Goal: Task Accomplishment & Management: Use online tool/utility

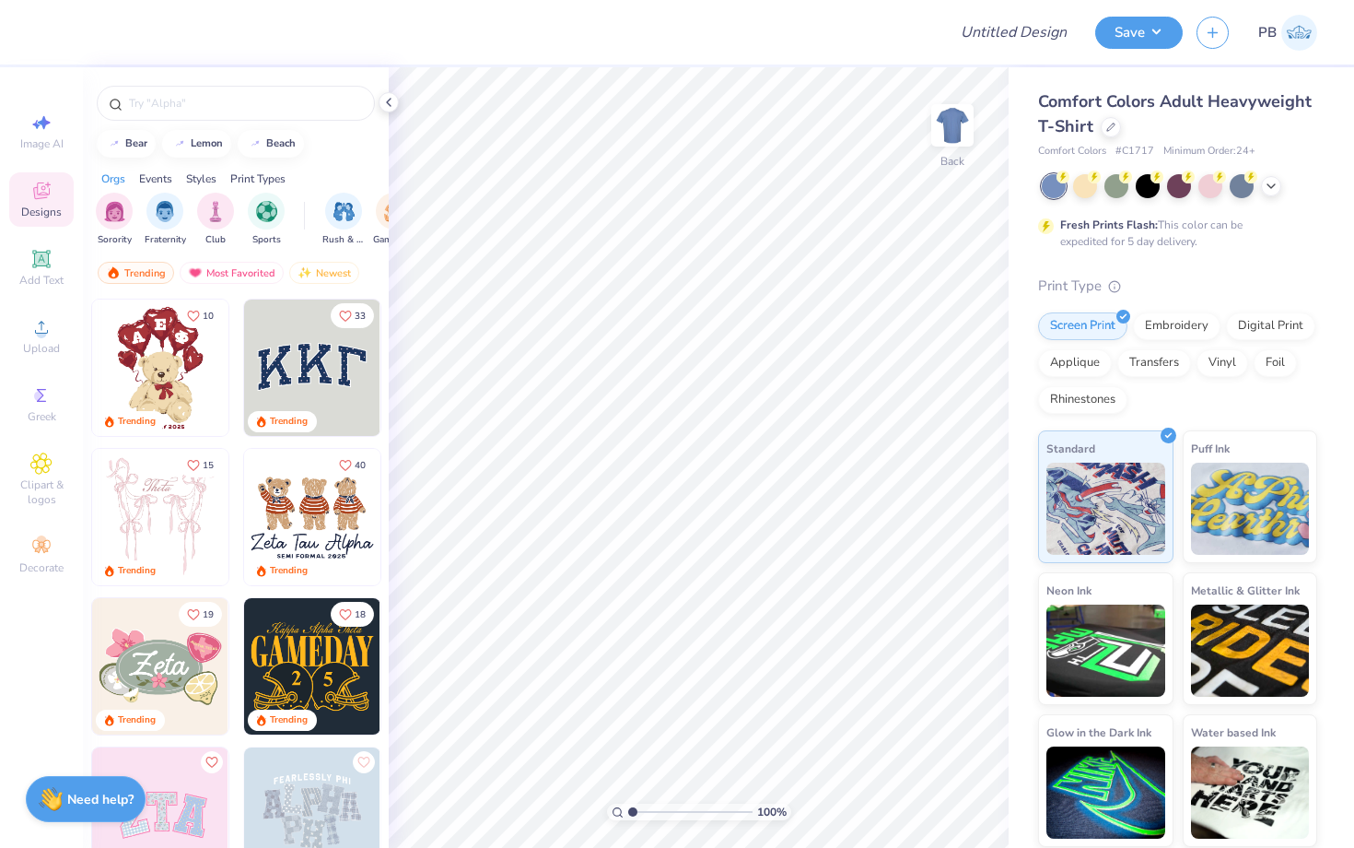
click at [1093, 126] on div "Comfort Colors Adult Heavyweight T-Shirt" at bounding box center [1177, 114] width 279 height 50
click at [1107, 135] on div "Comfort Colors Adult Heavyweight T-Shirt" at bounding box center [1177, 114] width 279 height 50
click at [1117, 126] on div at bounding box center [1111, 125] width 20 height 20
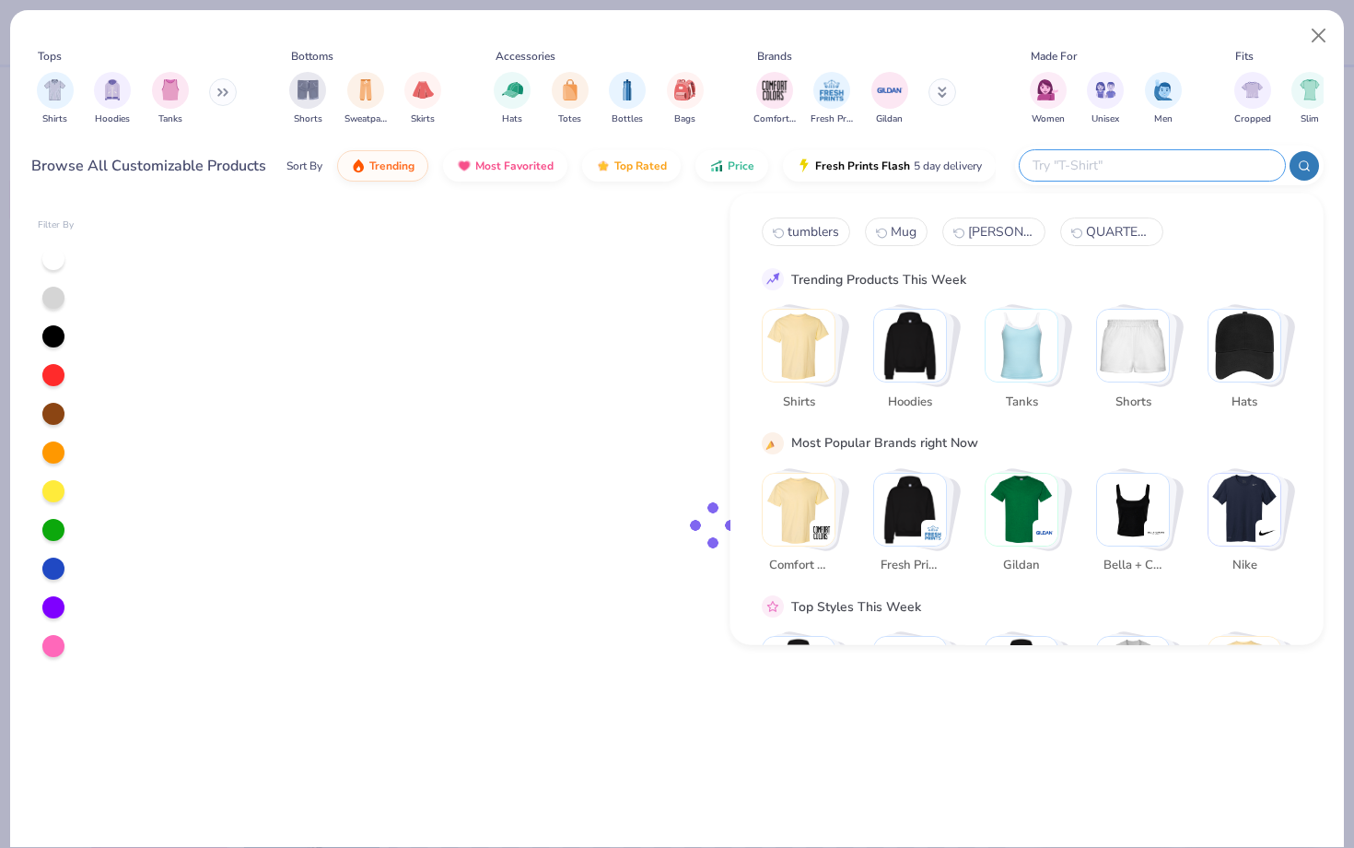
click at [1218, 166] on input "text" at bounding box center [1151, 165] width 241 height 21
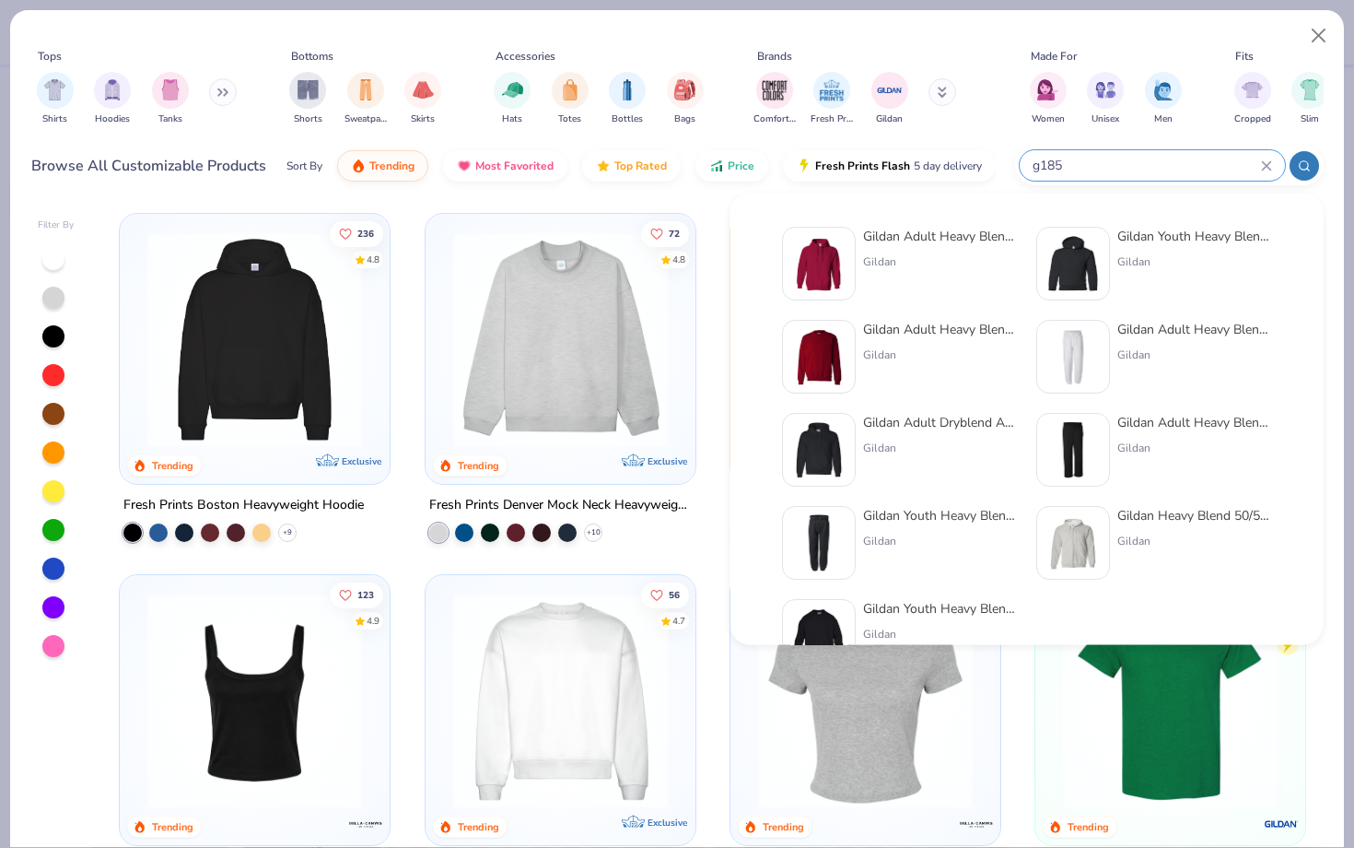
type input "g185"
click at [820, 264] on img at bounding box center [818, 263] width 57 height 57
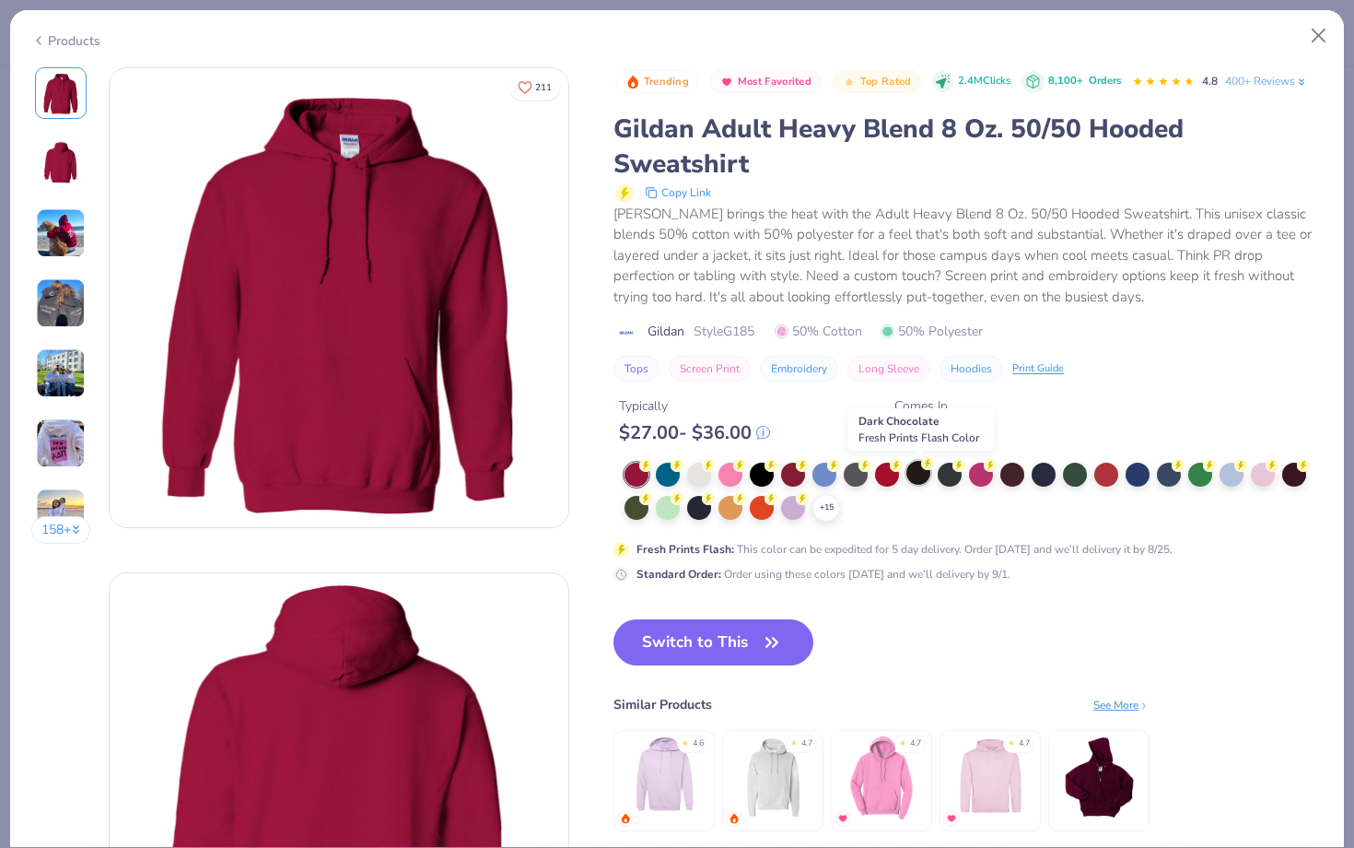
click at [909, 478] on div at bounding box center [918, 473] width 24 height 24
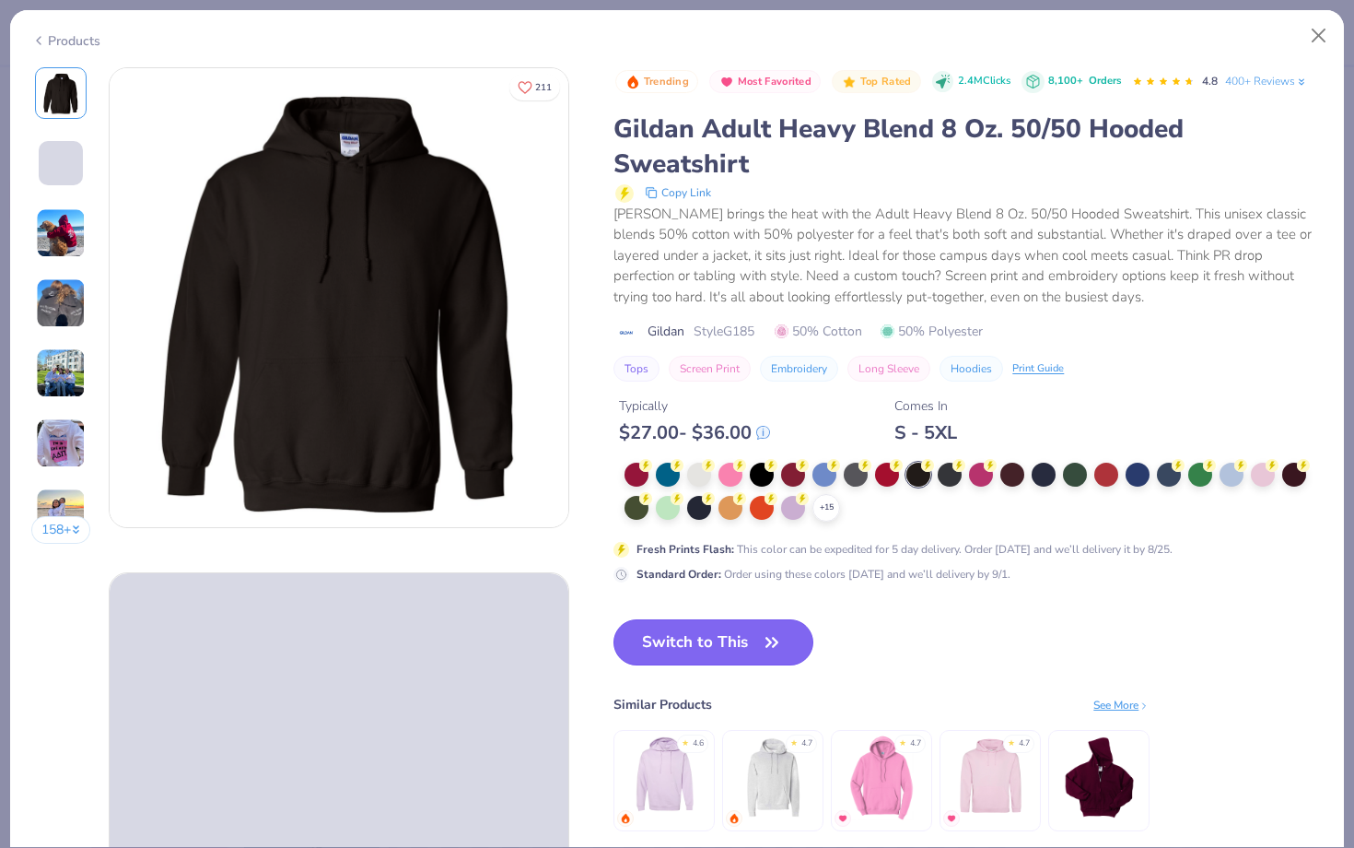
click at [700, 663] on button "Switch to This" at bounding box center [714, 642] width 200 height 46
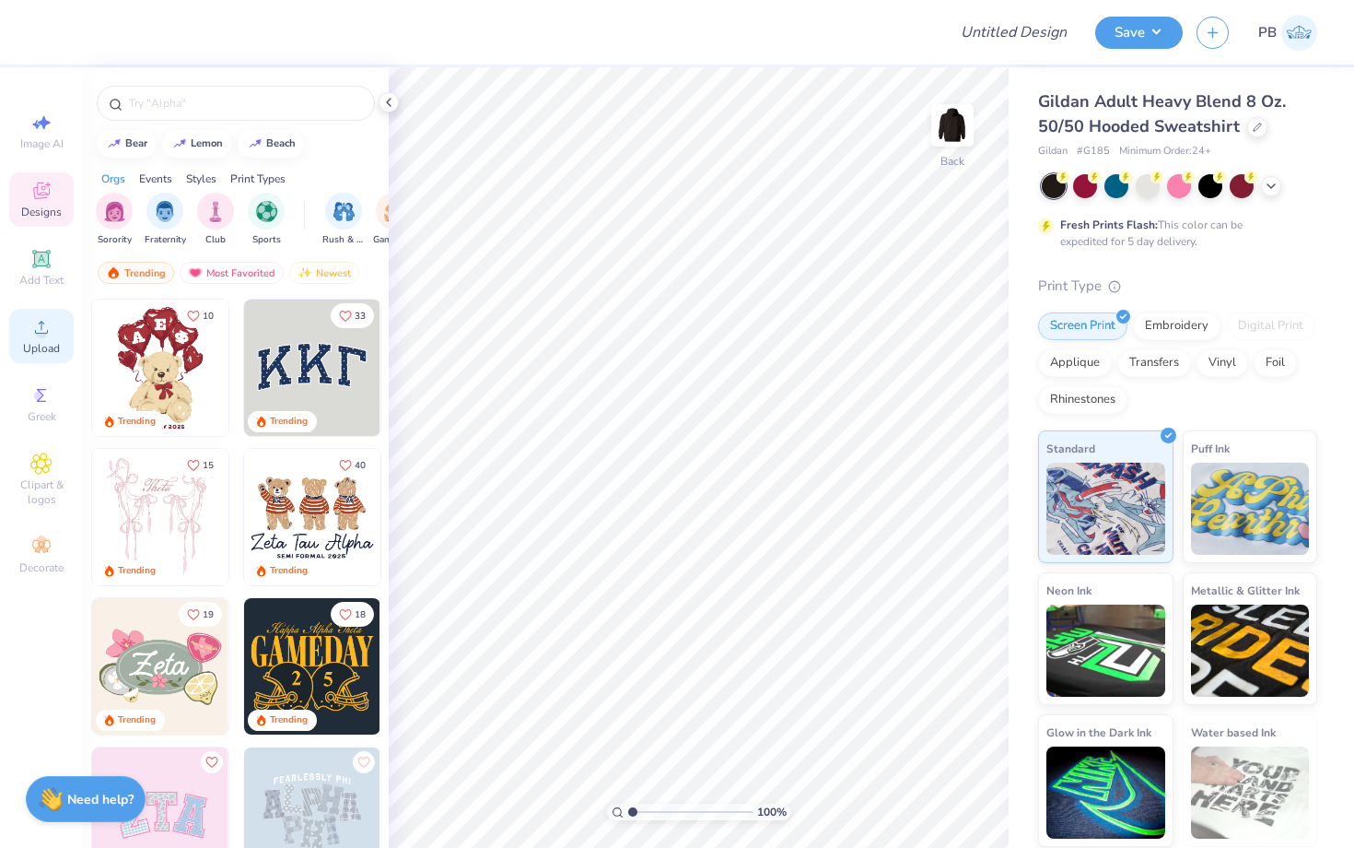
click at [38, 347] on span "Upload" at bounding box center [41, 348] width 37 height 15
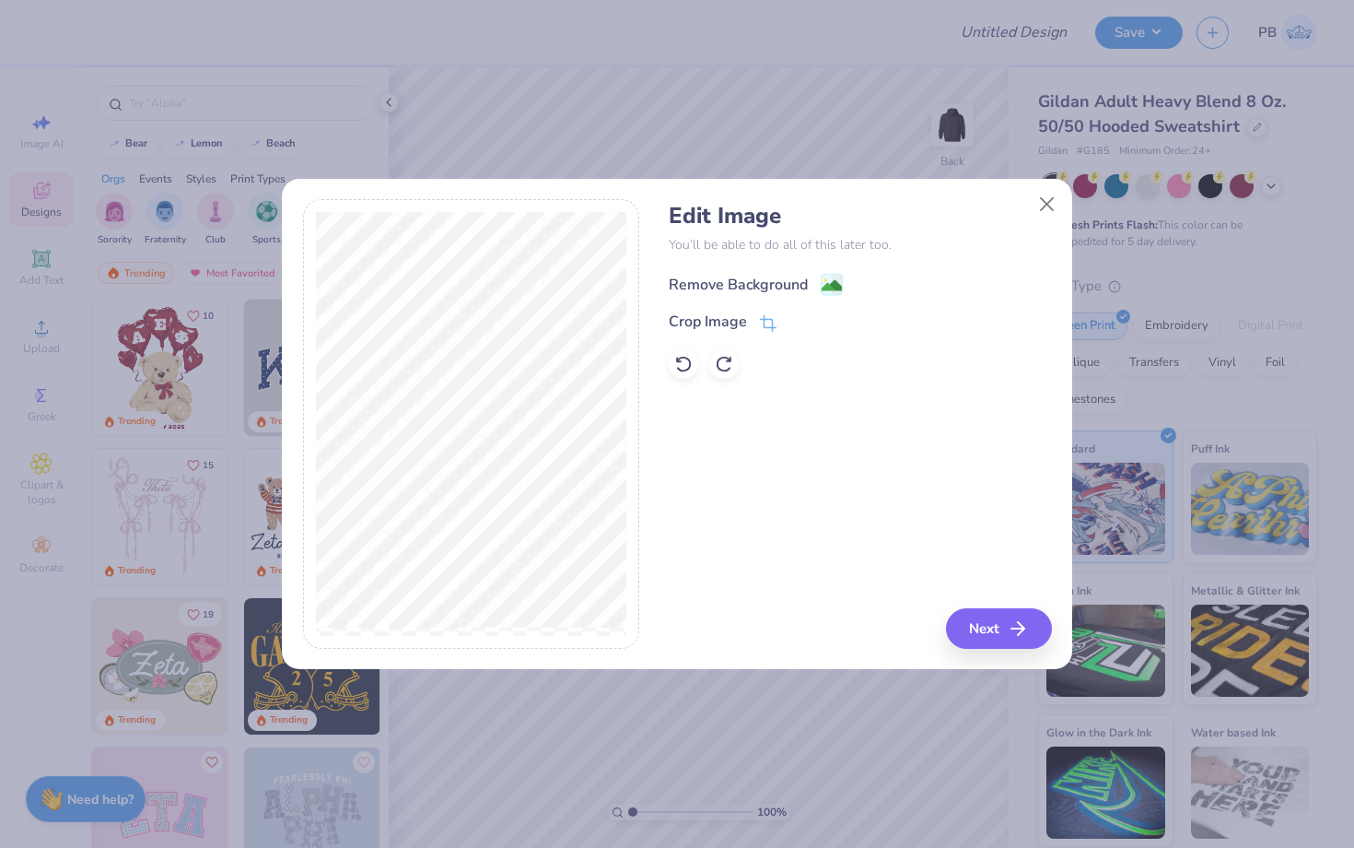
click at [824, 276] on image at bounding box center [832, 285] width 20 height 20
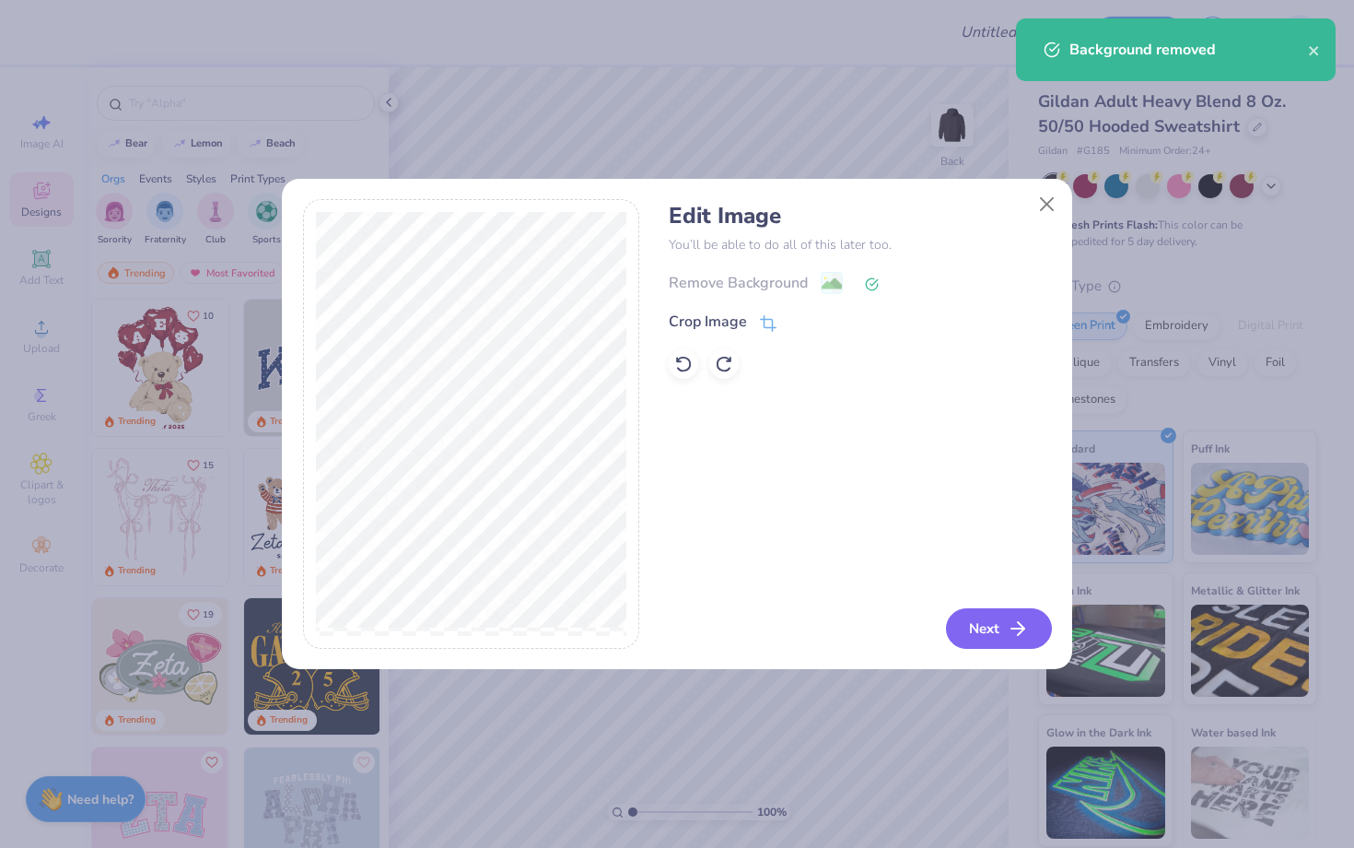
click at [1001, 631] on button "Next" at bounding box center [999, 628] width 106 height 41
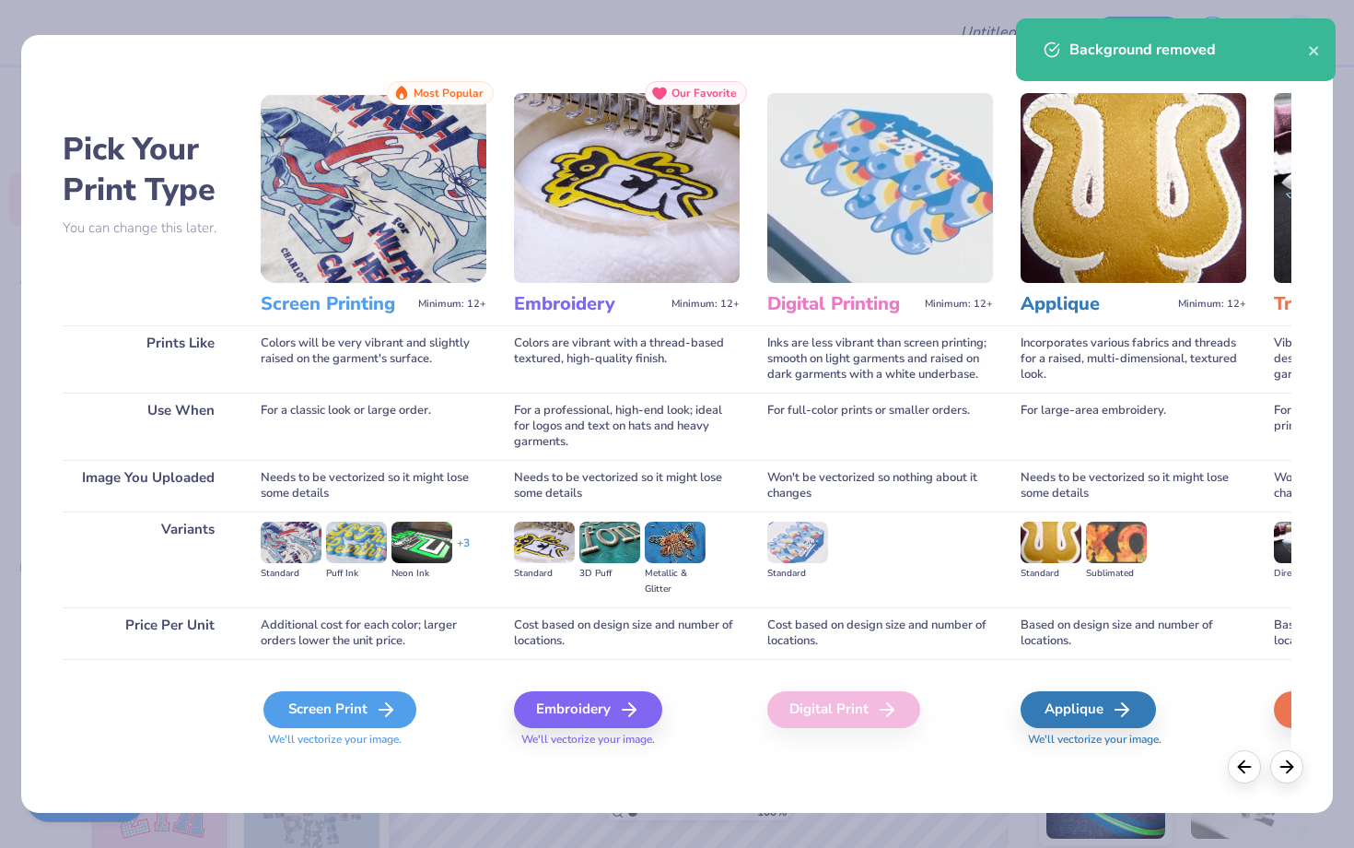
click at [315, 717] on div "Screen Print" at bounding box center [339, 709] width 153 height 37
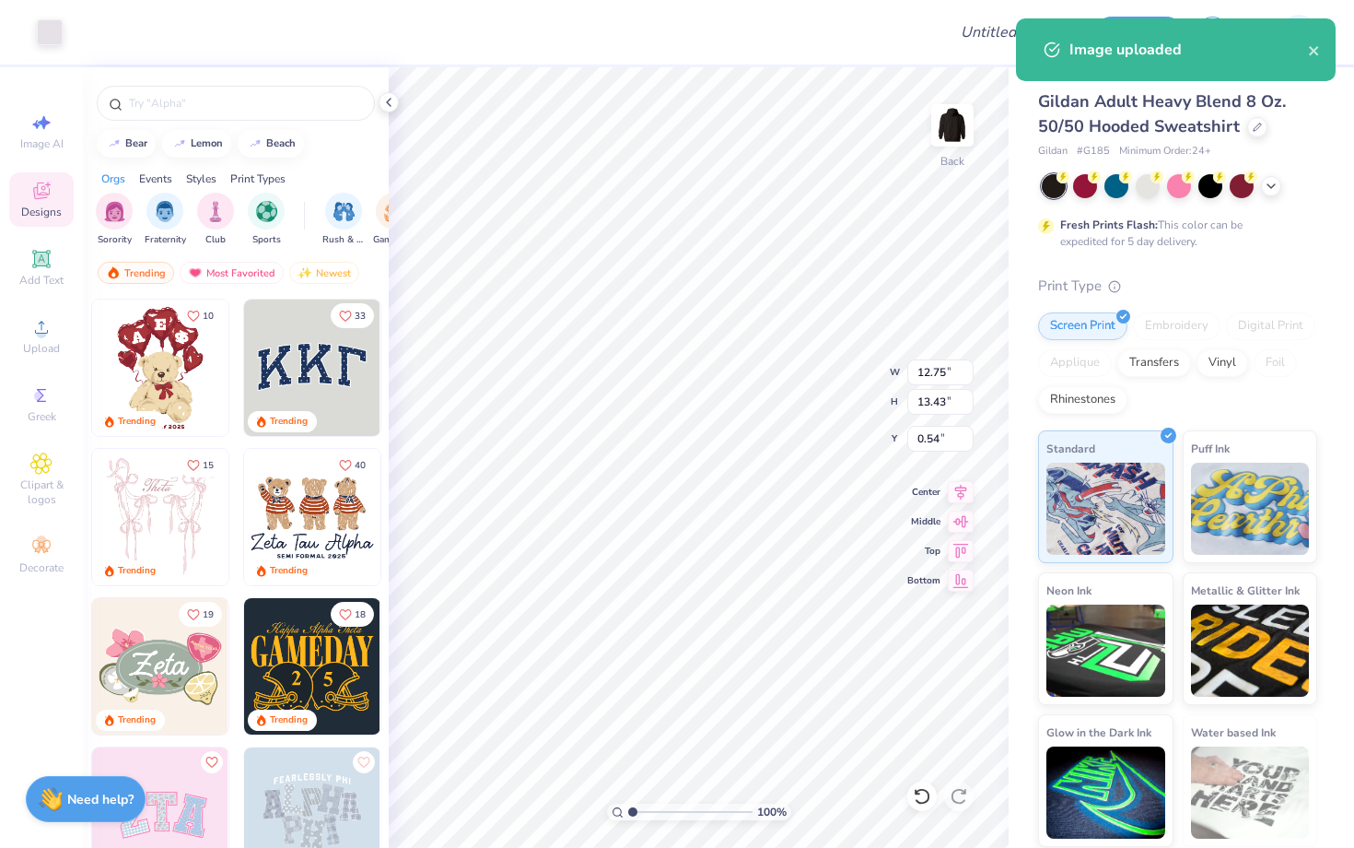
type input "3.75"
type input "3.95"
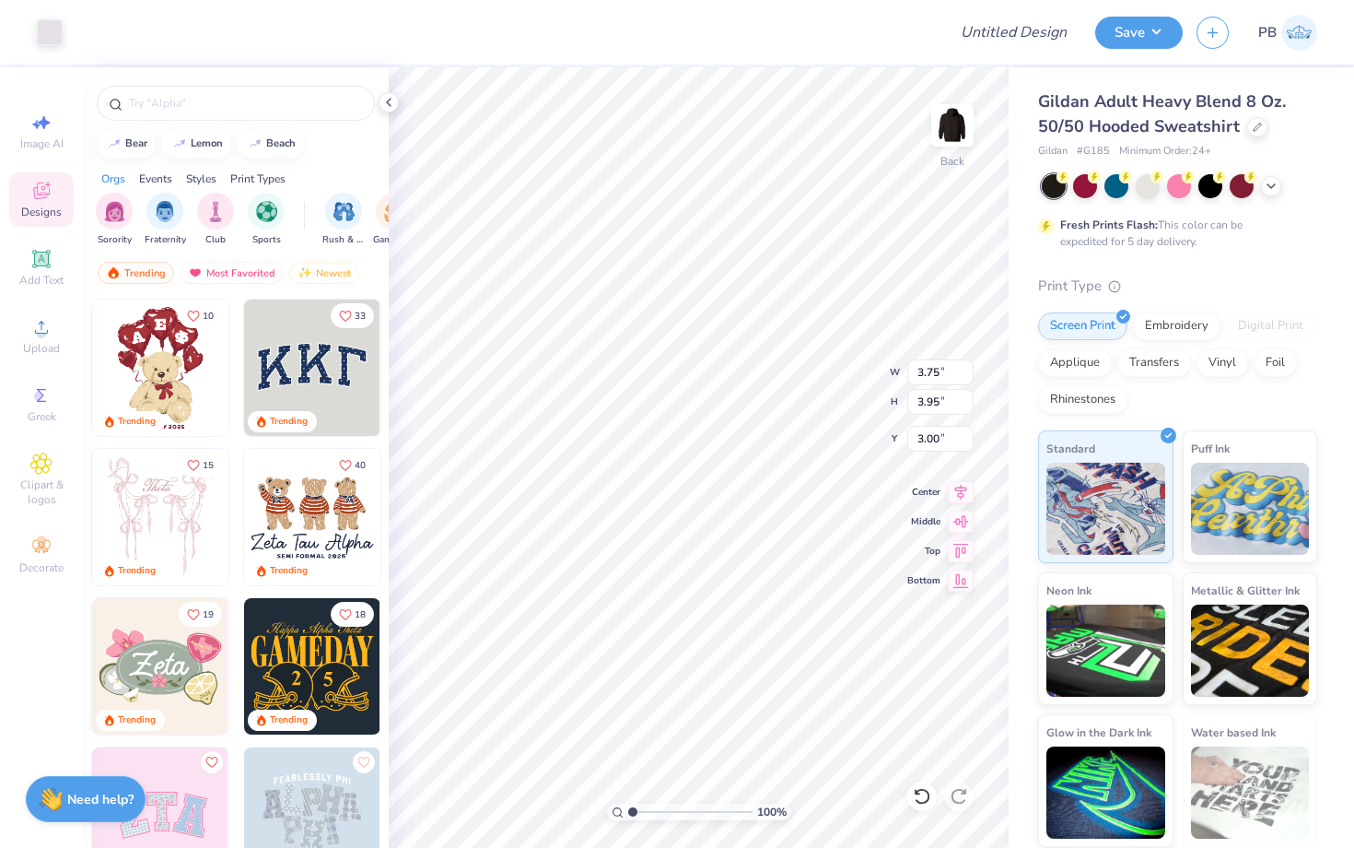
type input "3.00"
type input "2.69"
type input "2.83"
click at [954, 142] on img at bounding box center [953, 125] width 74 height 74
click at [47, 312] on div "Upload" at bounding box center [41, 336] width 64 height 54
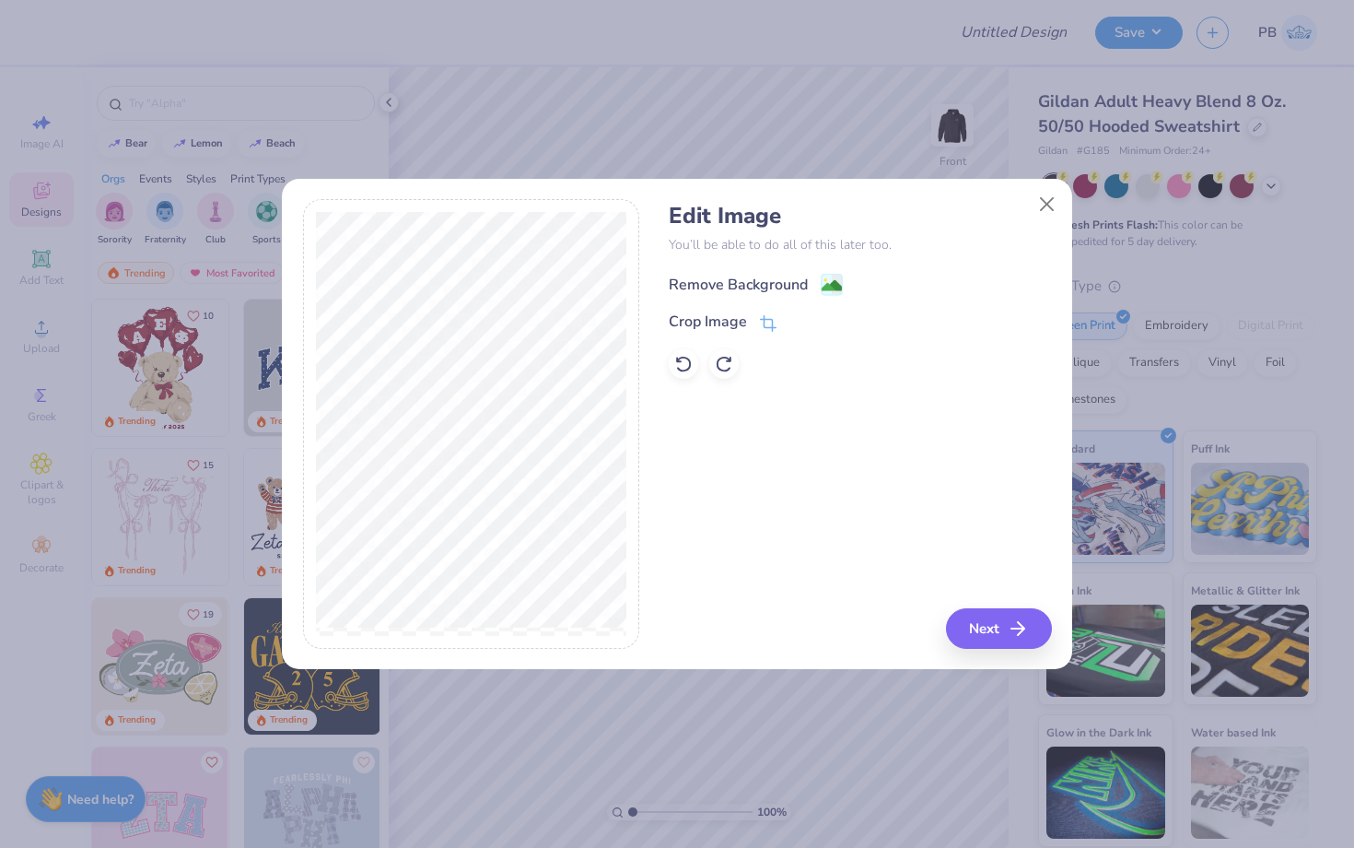
click at [818, 279] on div "Remove Background" at bounding box center [756, 284] width 174 height 23
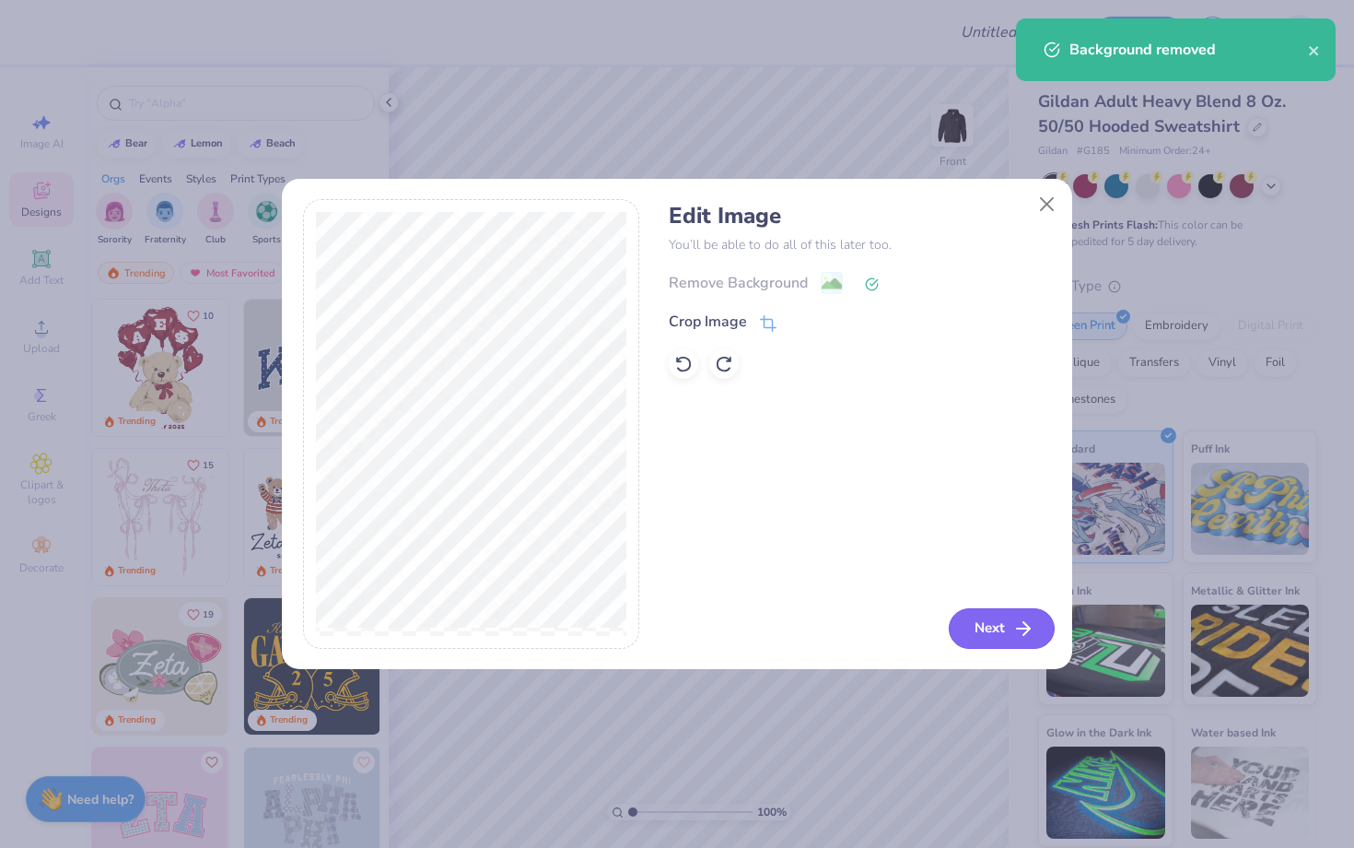
click at [1027, 634] on icon "button" at bounding box center [1023, 628] width 22 height 22
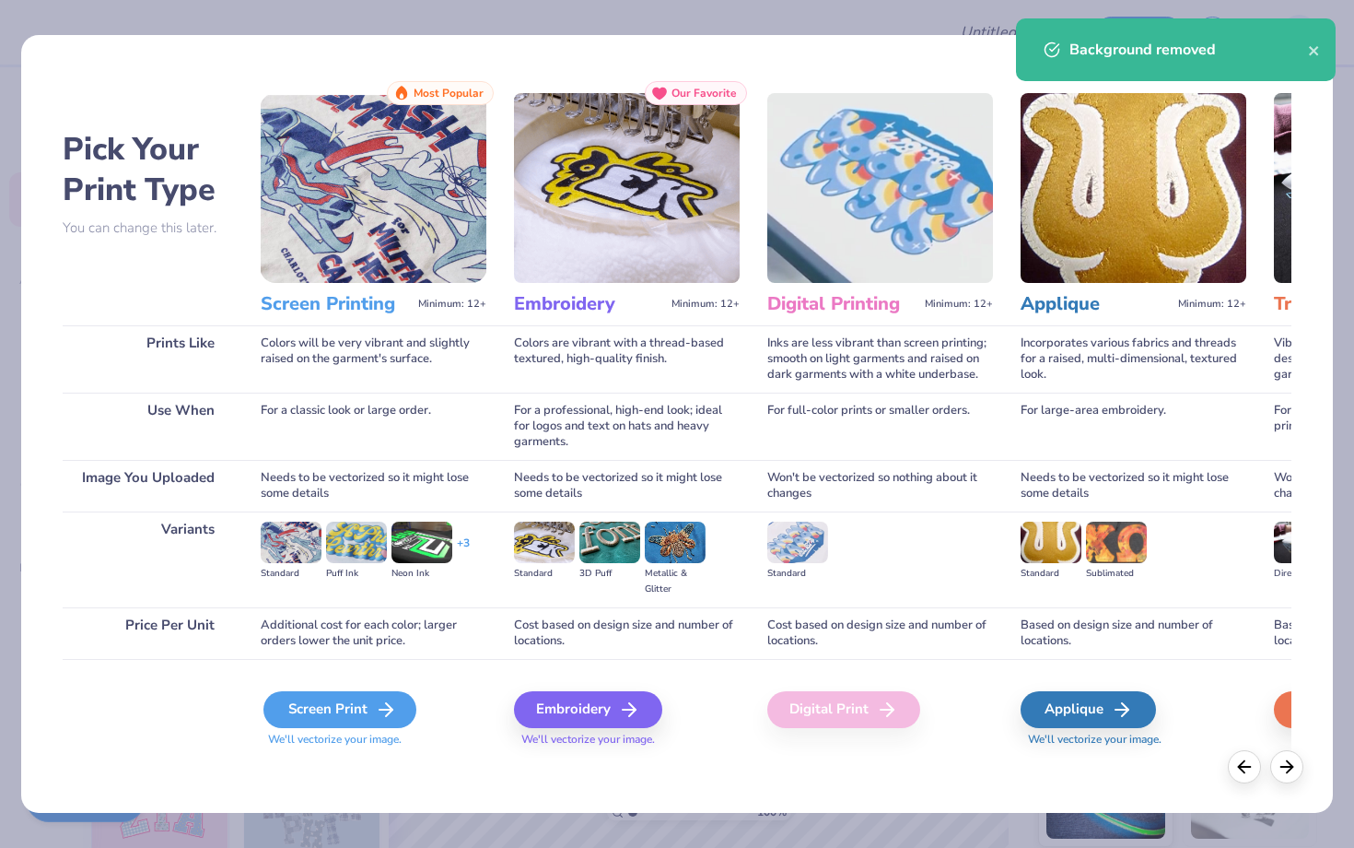
click at [344, 692] on div "Screen Print" at bounding box center [339, 709] width 153 height 37
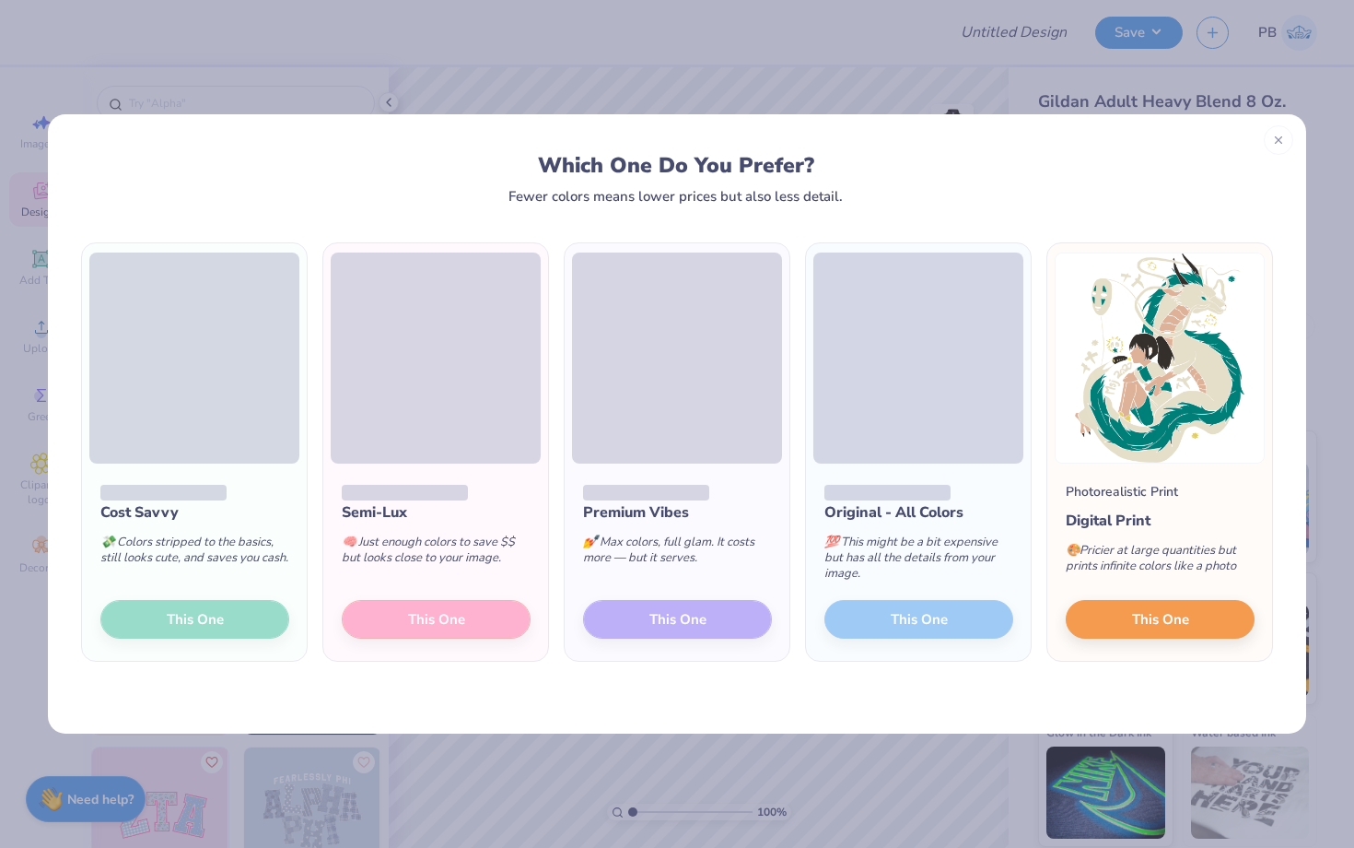
click at [151, 627] on div "Cost Savvy 💸 Colors stripped to the basics, still looks cute, and saves you cas…" at bounding box center [194, 561] width 225 height 197
click at [201, 617] on div "Cost Savvy 💸 Colors stripped to the basics, still looks cute, and saves you cas…" at bounding box center [194, 561] width 225 height 197
click at [1206, 628] on button "This One" at bounding box center [1160, 616] width 189 height 39
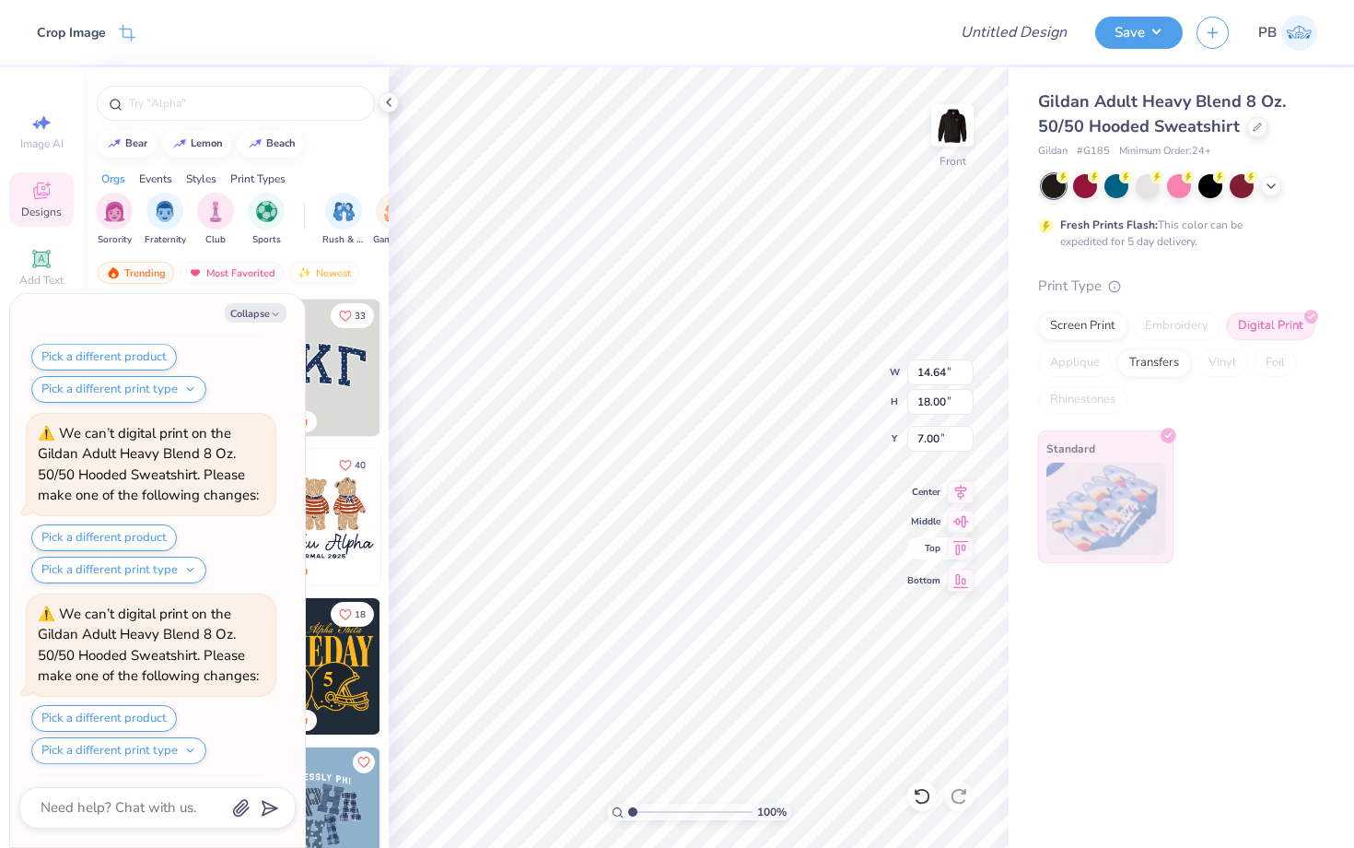
scroll to position [345, 0]
type textarea "x"
type input "11.32"
type input "13.92"
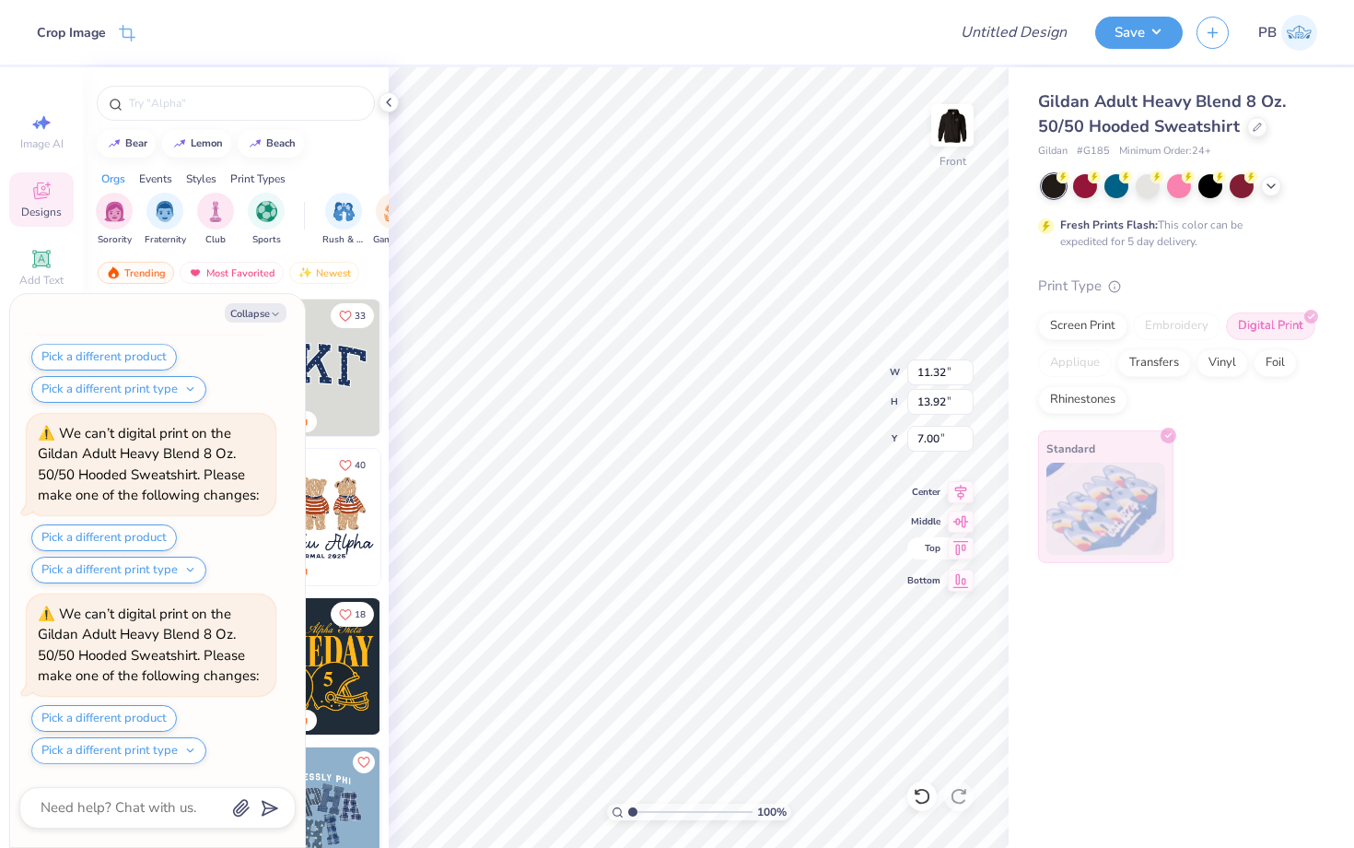
type textarea "x"
type input "6.00"
click at [947, 146] on img at bounding box center [953, 125] width 74 height 74
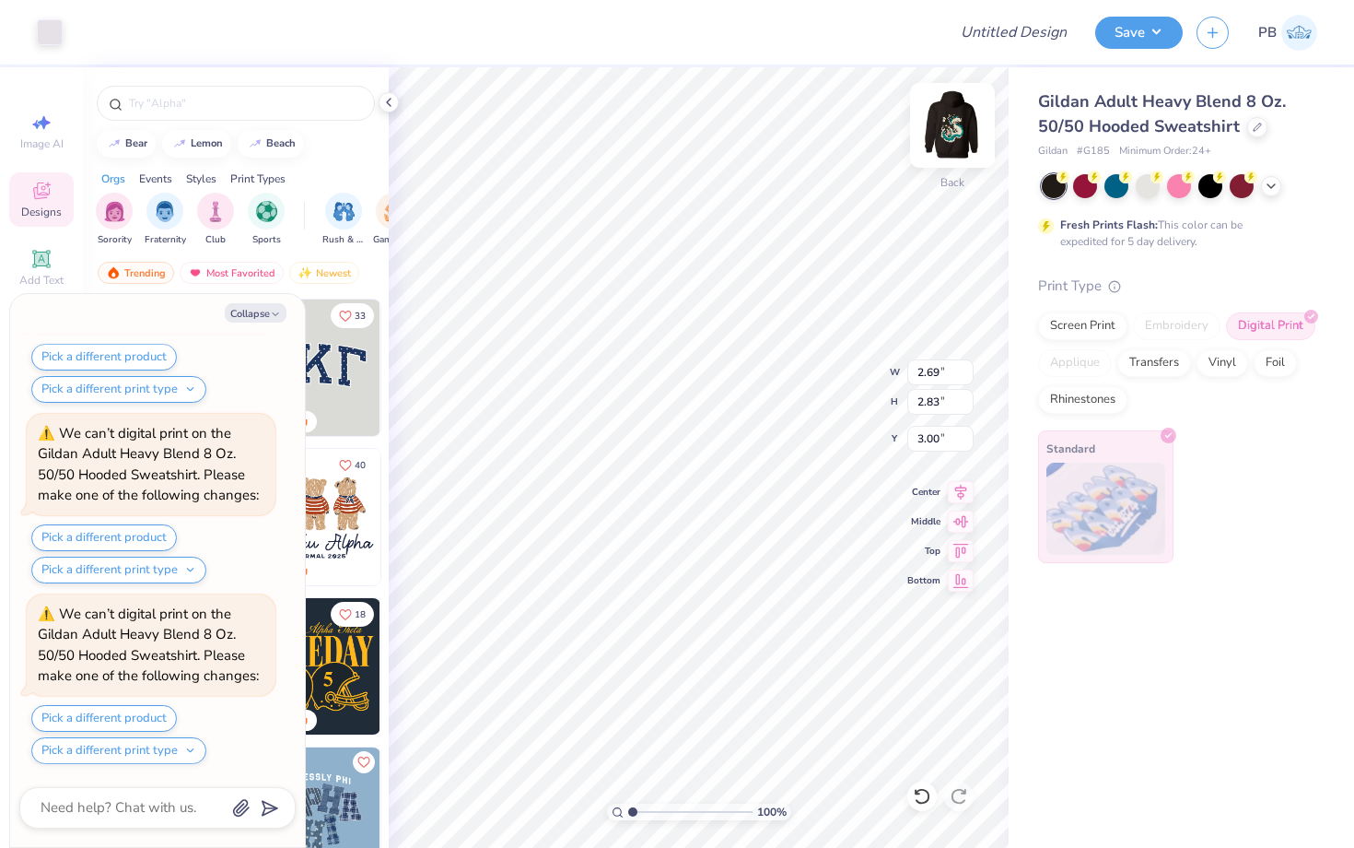
type textarea "x"
type input "2.63"
type input "2.77"
click at [962, 136] on img at bounding box center [953, 125] width 74 height 74
click at [962, 136] on img at bounding box center [952, 125] width 37 height 37
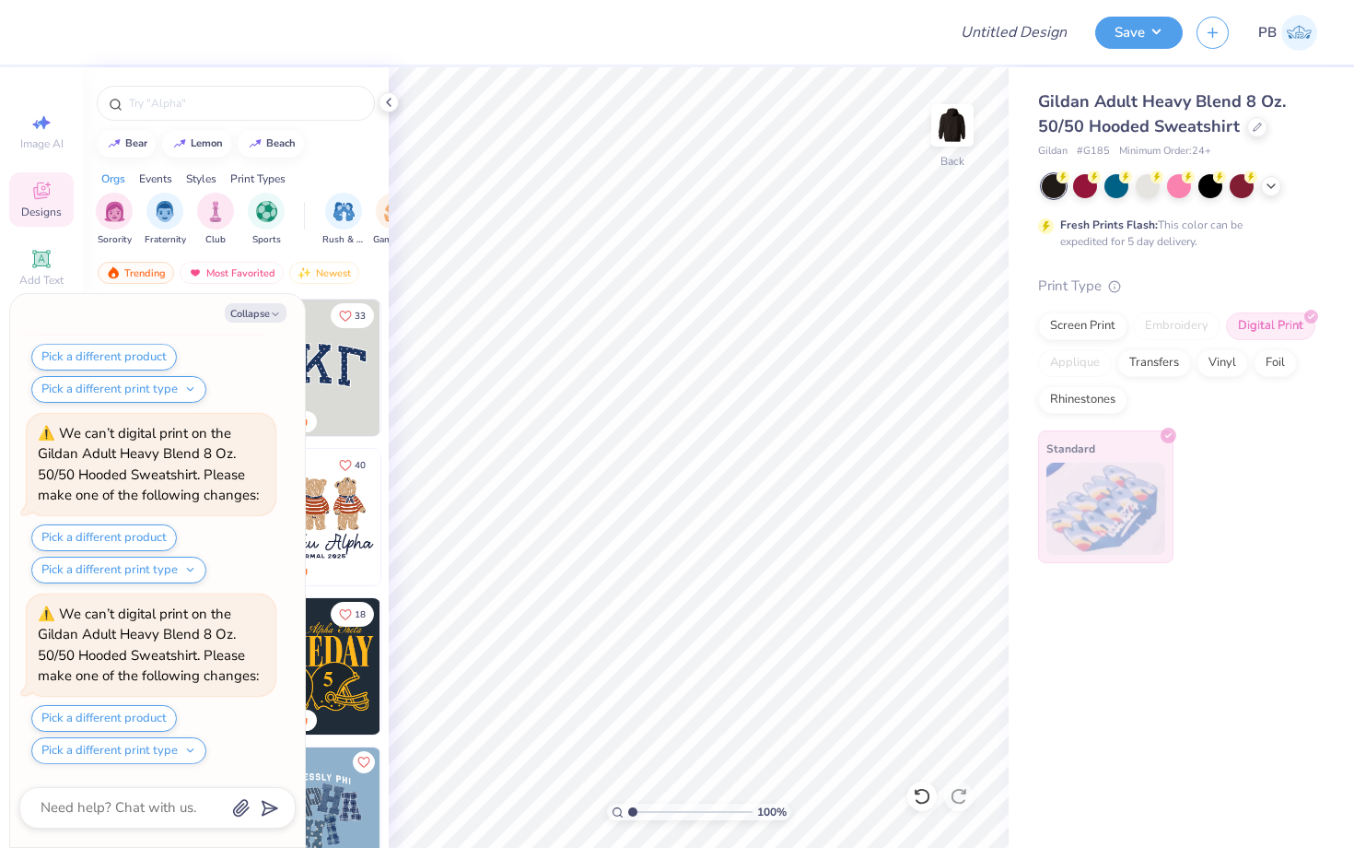
scroll to position [2150, 0]
click at [1136, 37] on button "Save" at bounding box center [1139, 30] width 88 height 32
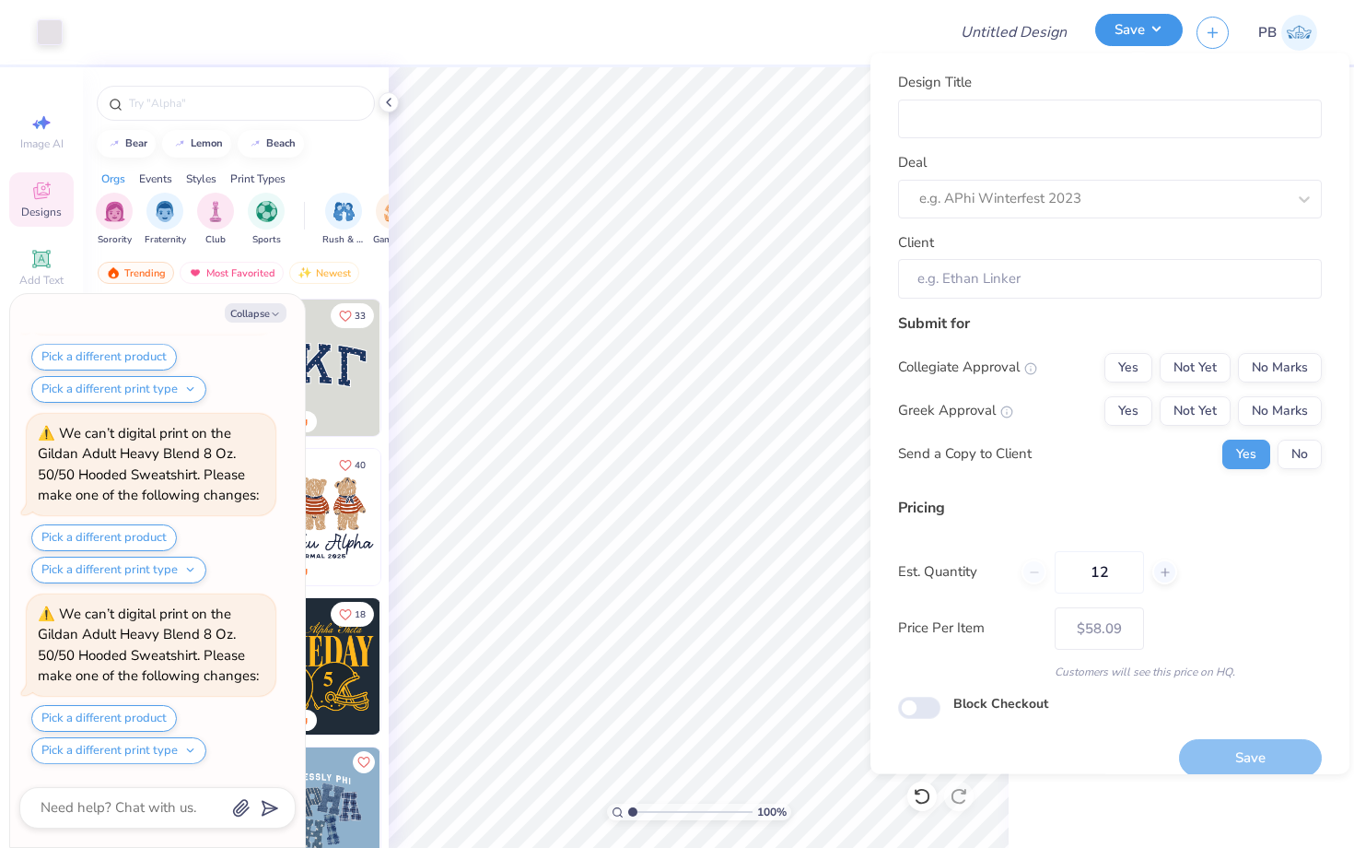
type textarea "x"
click at [964, 124] on input "Design Title" at bounding box center [1110, 119] width 424 height 40
type input "M"
type input "Me"
type textarea "x"
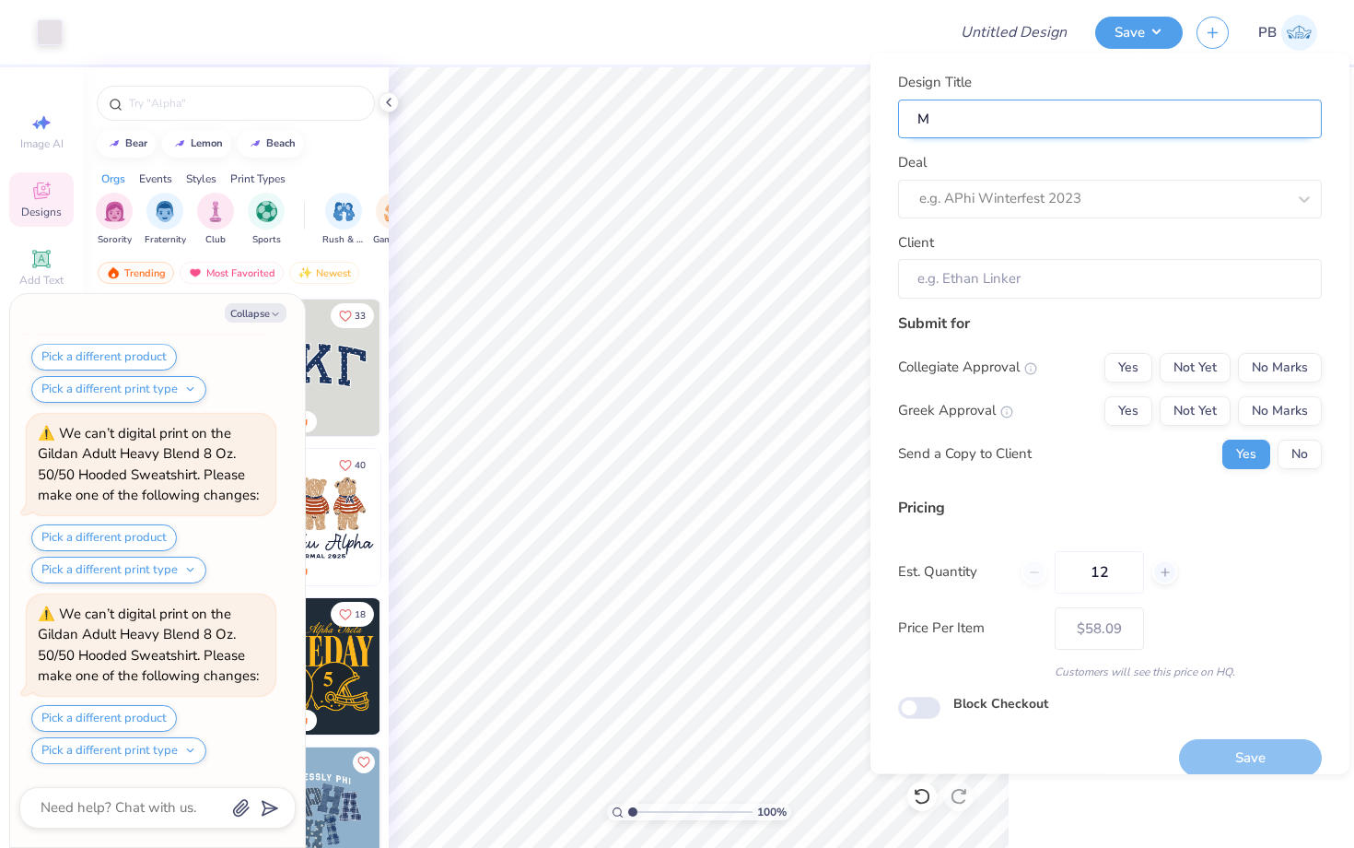
type input "Me"
type input "Mer"
type textarea "x"
type input "Mer"
type input "Merc"
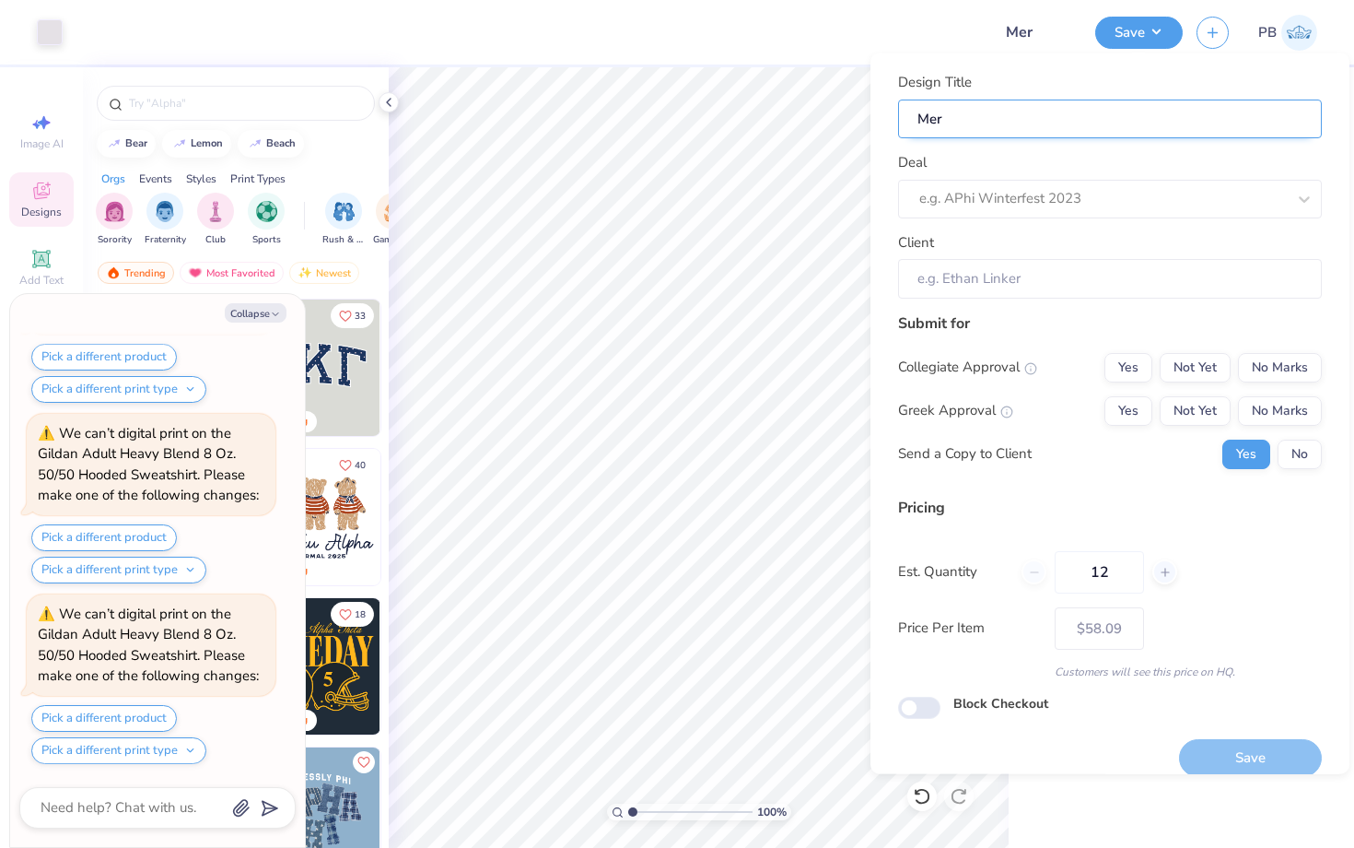
type textarea "x"
type input "Merc"
type input "Merch"
type textarea "x"
type input "Merch"
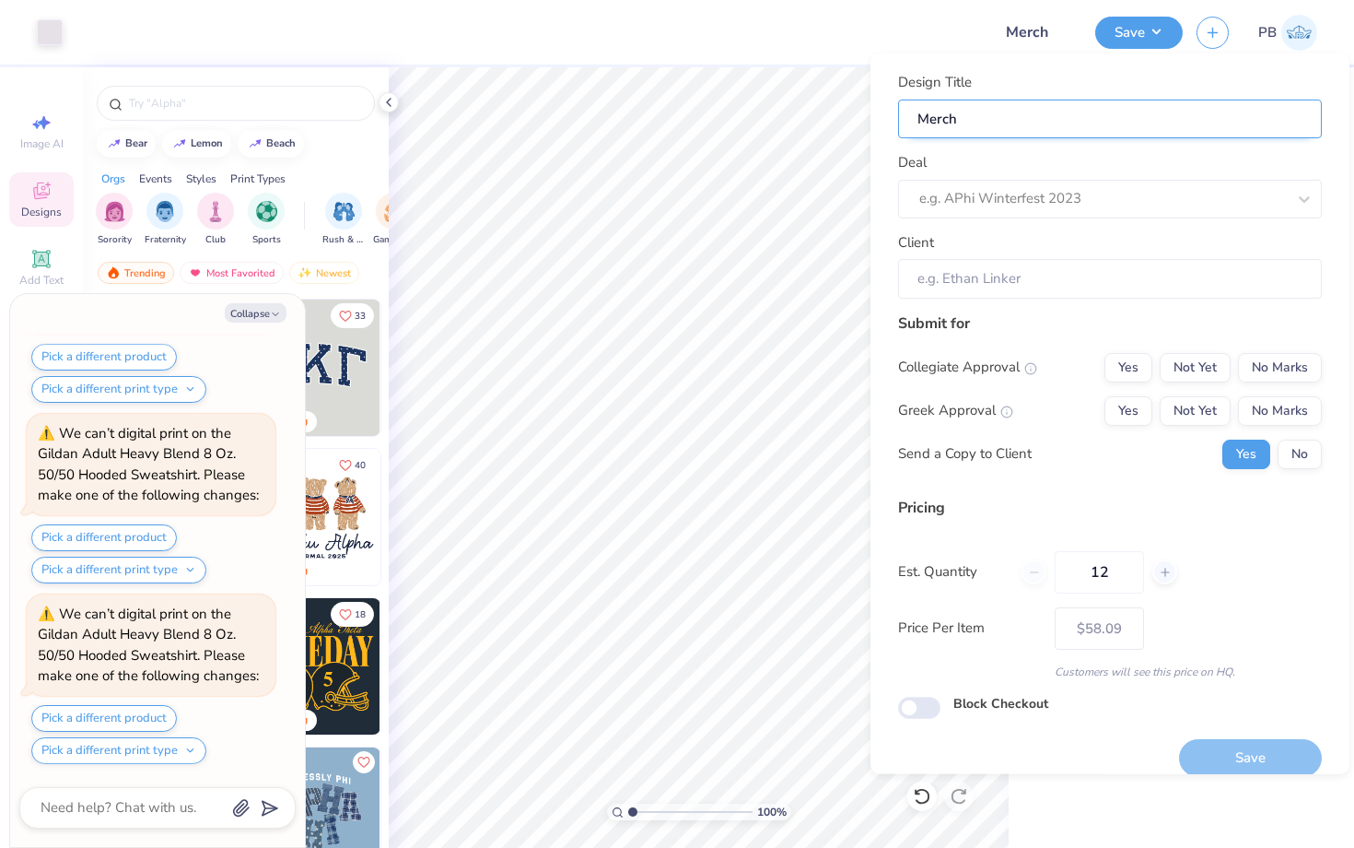
type input "Merch"
type textarea "x"
type input "Merch f"
type textarea "x"
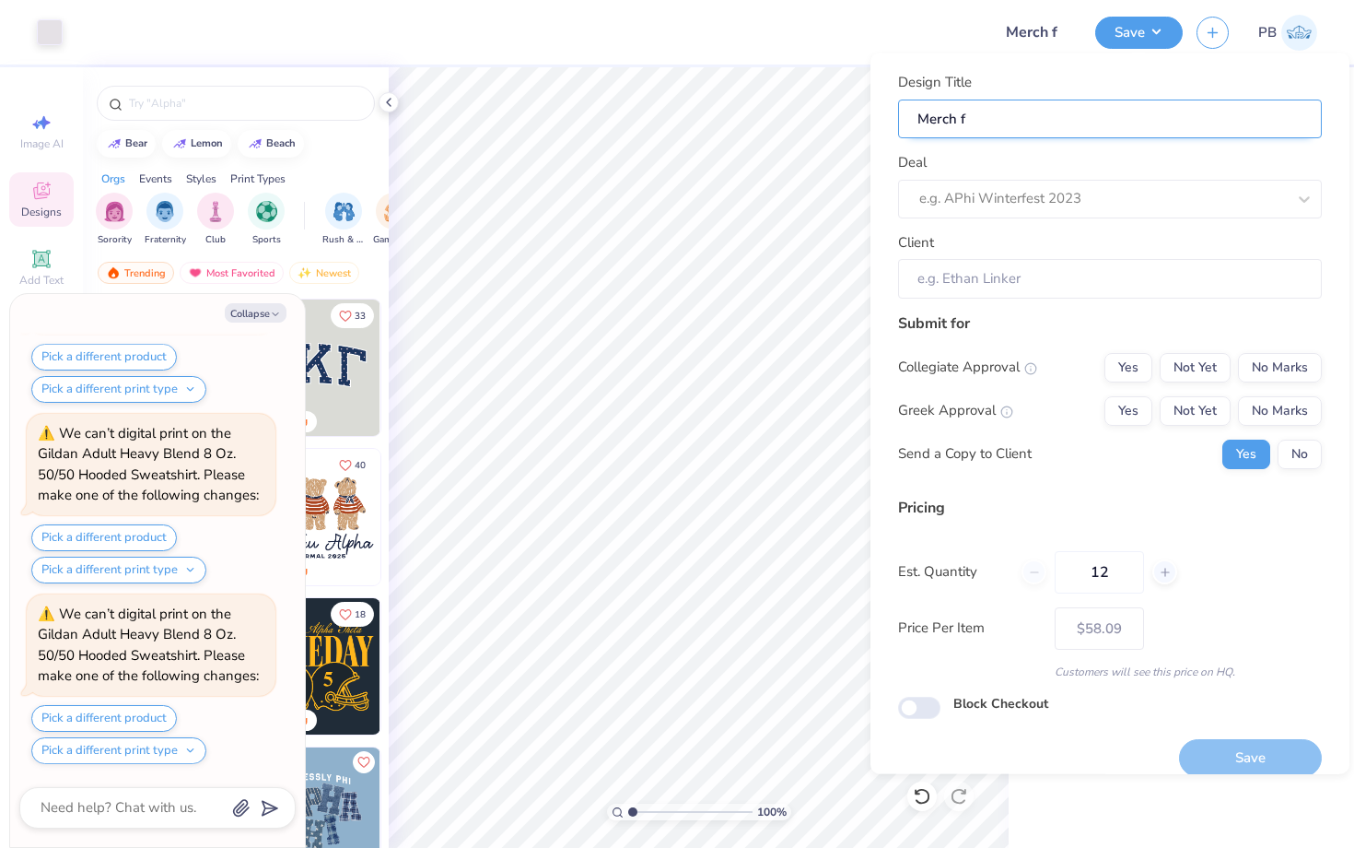
type input "Merch fo"
type textarea "x"
type input "Merch fo"
type input "Merch for"
type textarea "x"
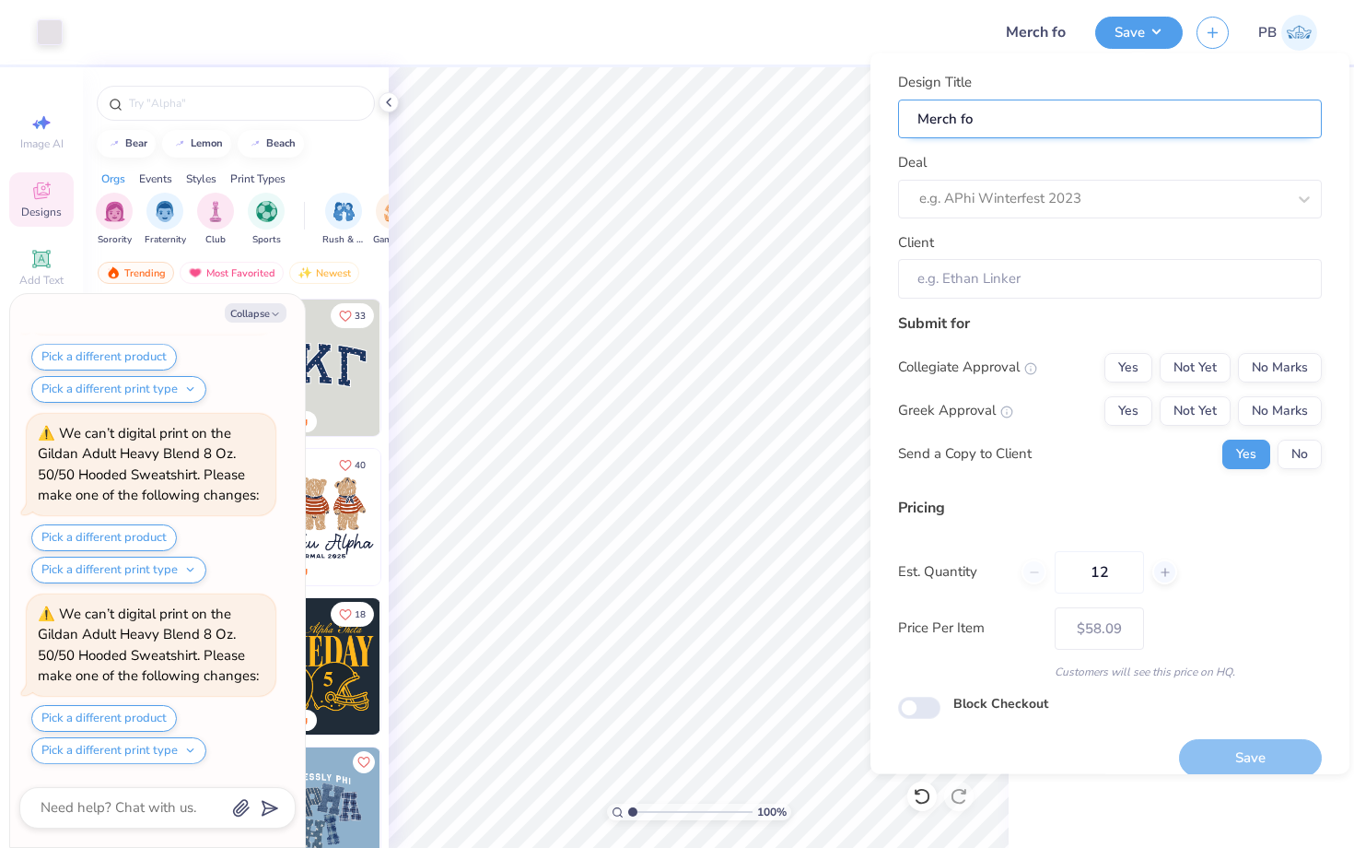
type input "Merch for"
type textarea "x"
type input "Merch for"
paste input "Freshman Class Officers"
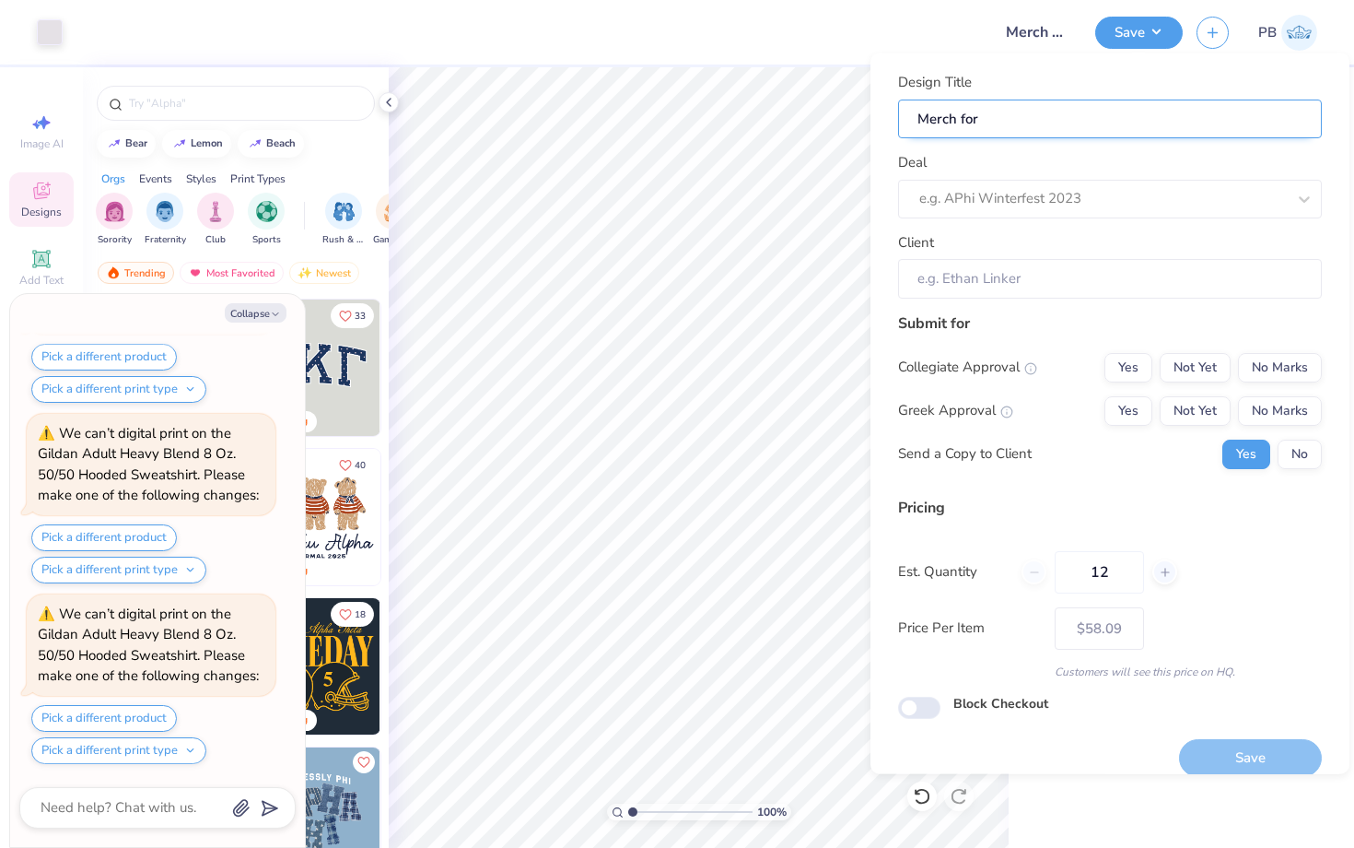
type input "Merch for Freshman Class Officers"
type textarea "x"
type input "Merch for Freshman Class Officers"
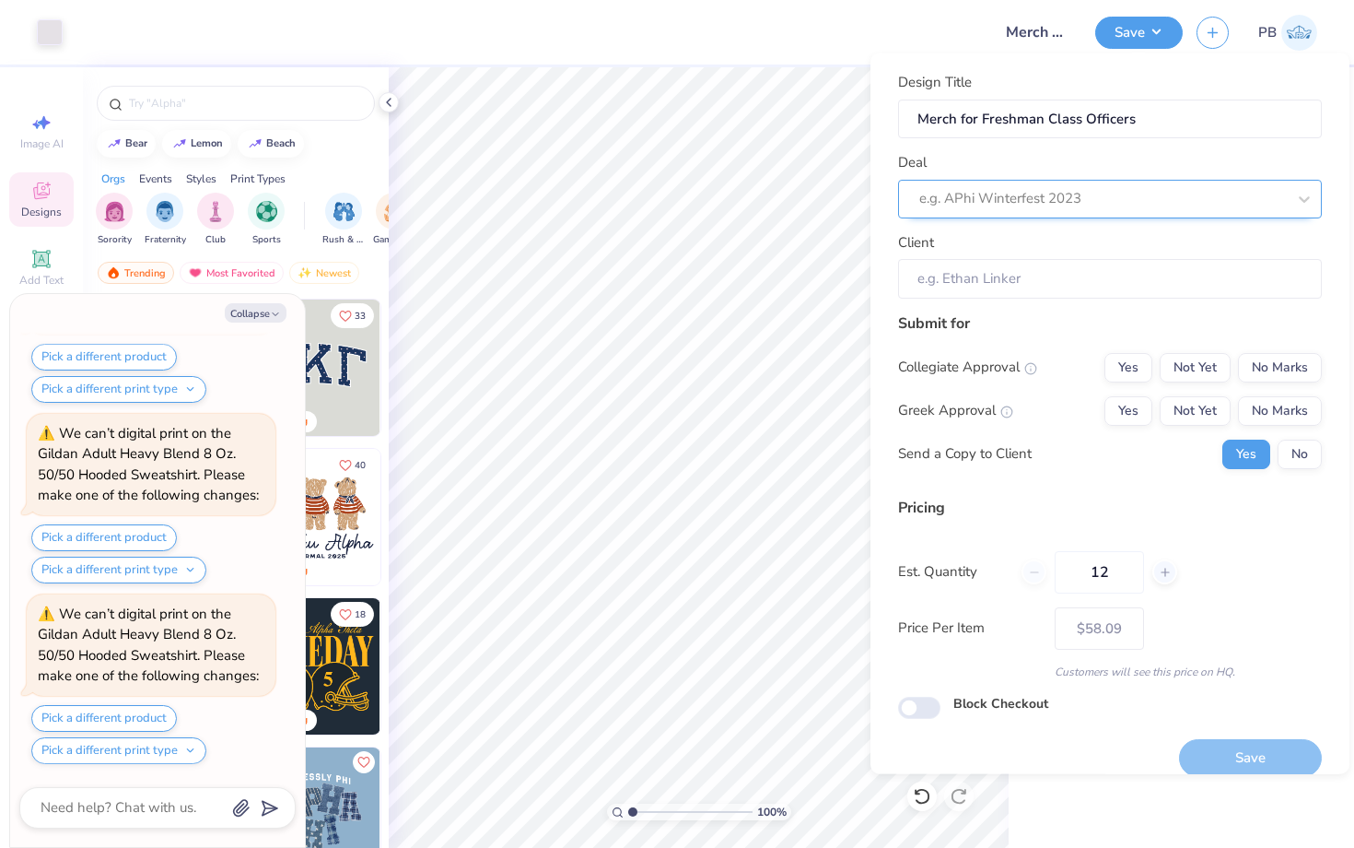
click at [966, 198] on div at bounding box center [1102, 198] width 367 height 25
paste input "Merch for Freshman Class Officers"
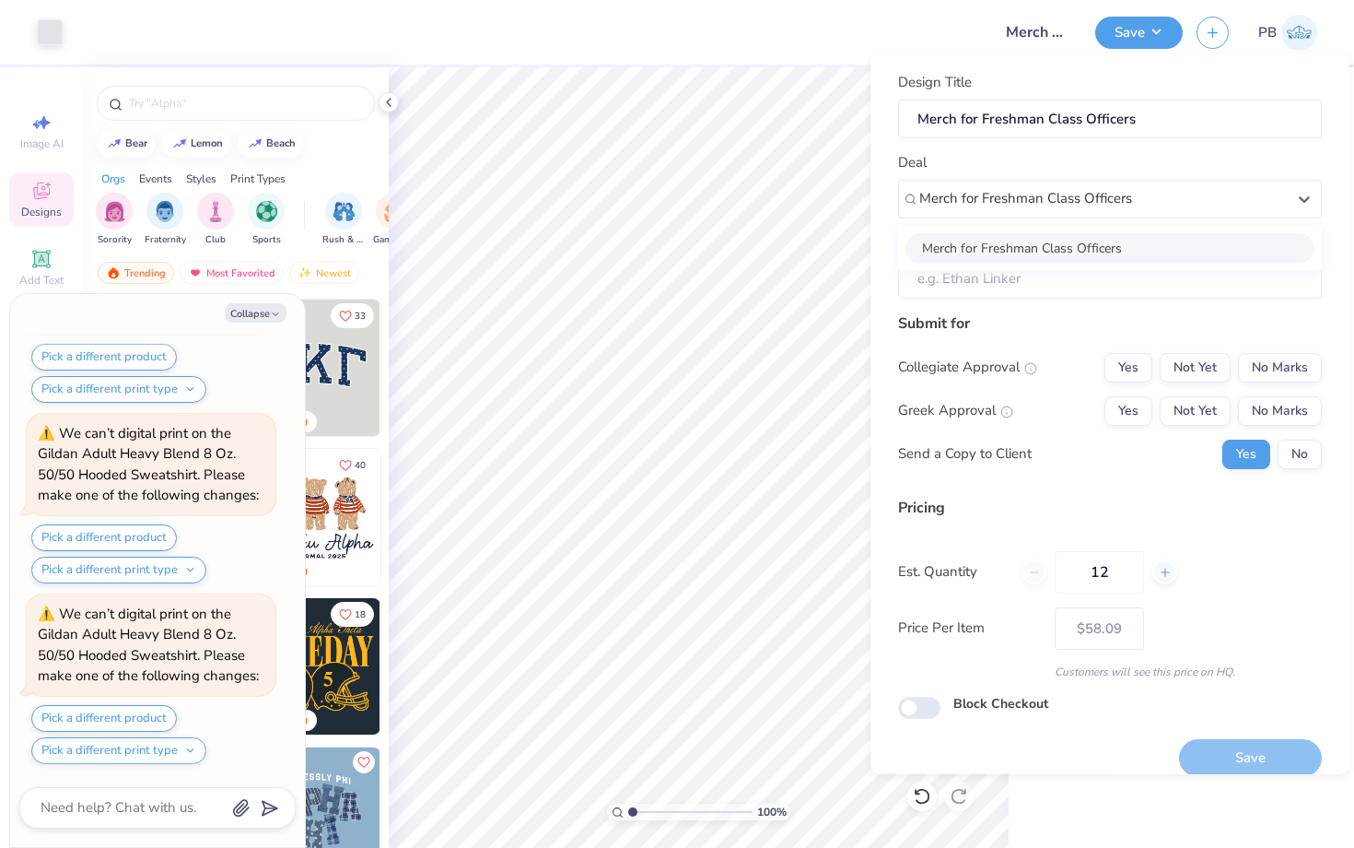
click at [998, 250] on div "Merch for Freshman Class Officers" at bounding box center [1110, 247] width 409 height 30
type input "Merch for Freshman Class Officers"
type textarea "x"
type input "[PERSON_NAME]"
click at [1312, 376] on button "No Marks" at bounding box center [1280, 366] width 84 height 29
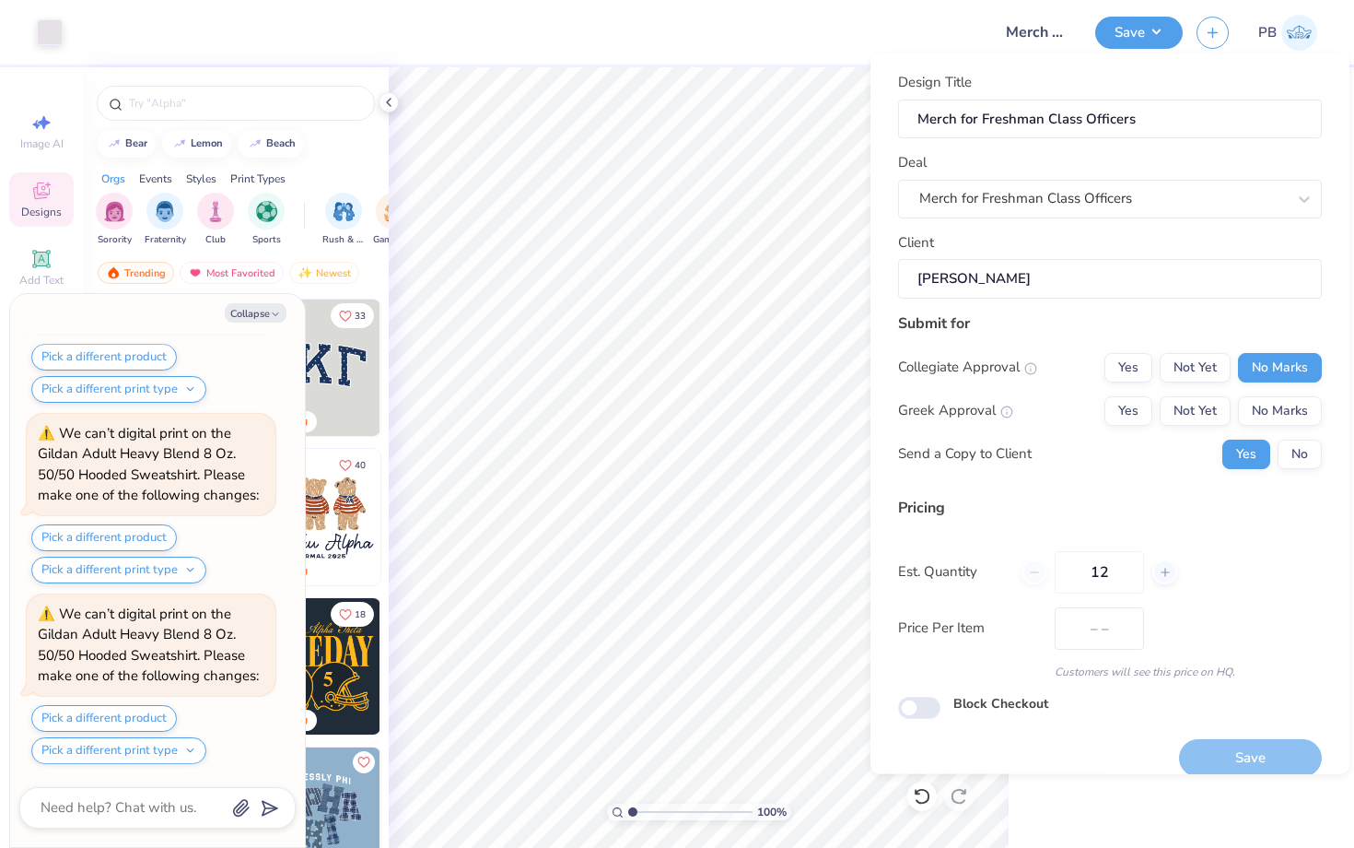
click at [1312, 425] on div "Collegiate Approval Yes Not Yet No Marks Greek Approval Yes Not Yet No Marks Se…" at bounding box center [1110, 410] width 424 height 116
click at [1293, 404] on button "No Marks" at bounding box center [1280, 409] width 84 height 29
type input "$58.09"
click at [1299, 453] on button "No" at bounding box center [1300, 453] width 44 height 29
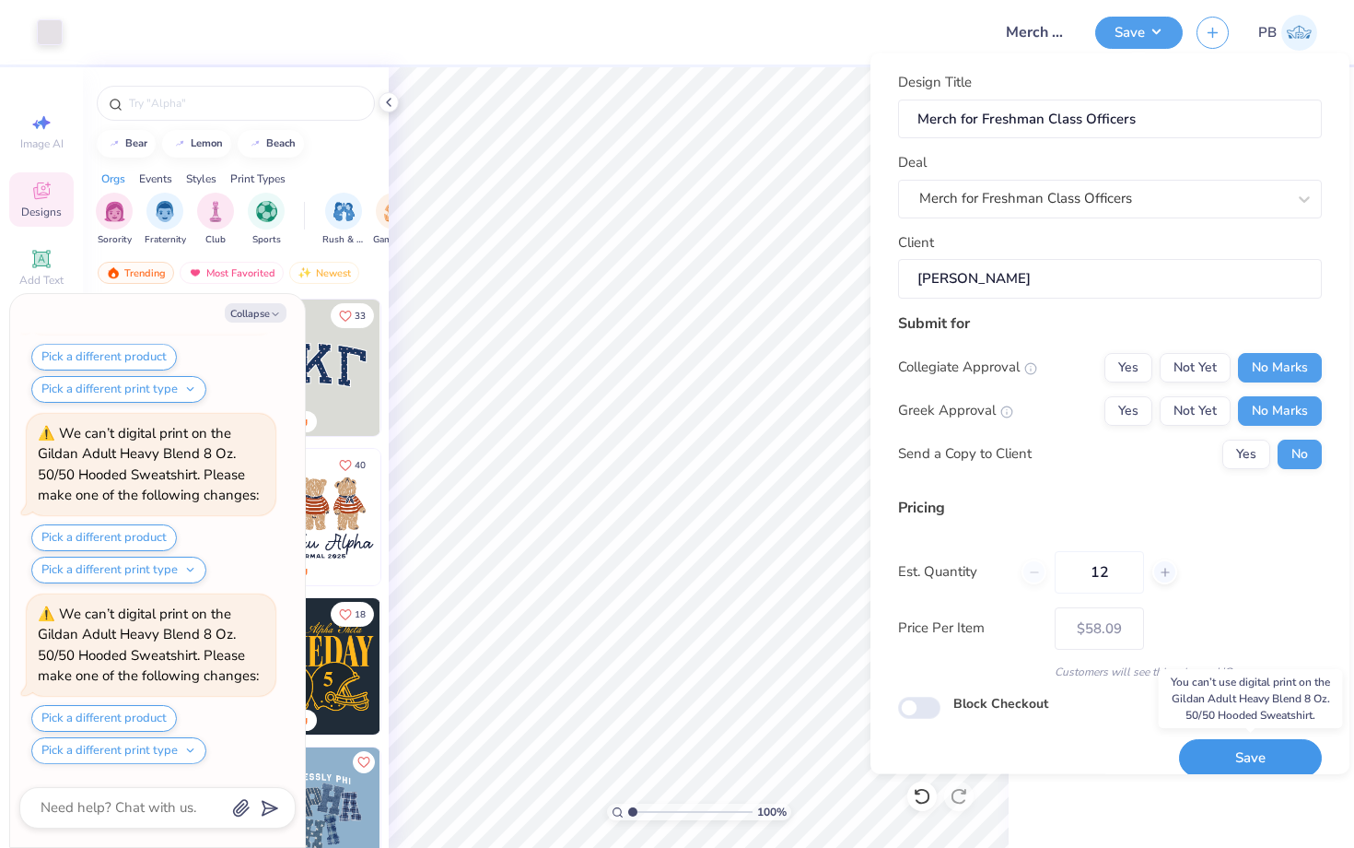
click at [1227, 752] on button "Save" at bounding box center [1250, 758] width 143 height 38
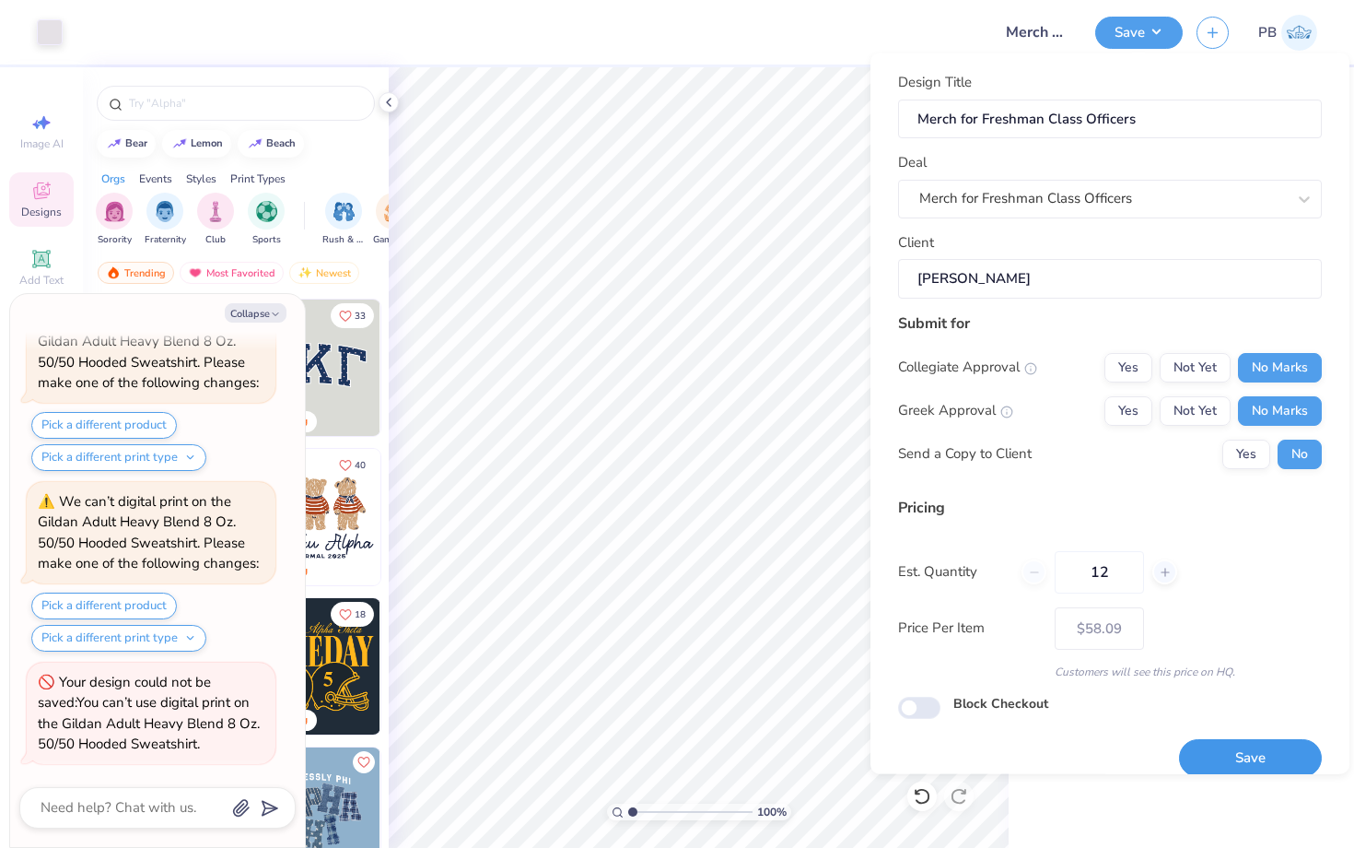
click at [1250, 754] on button "Save" at bounding box center [1250, 758] width 143 height 38
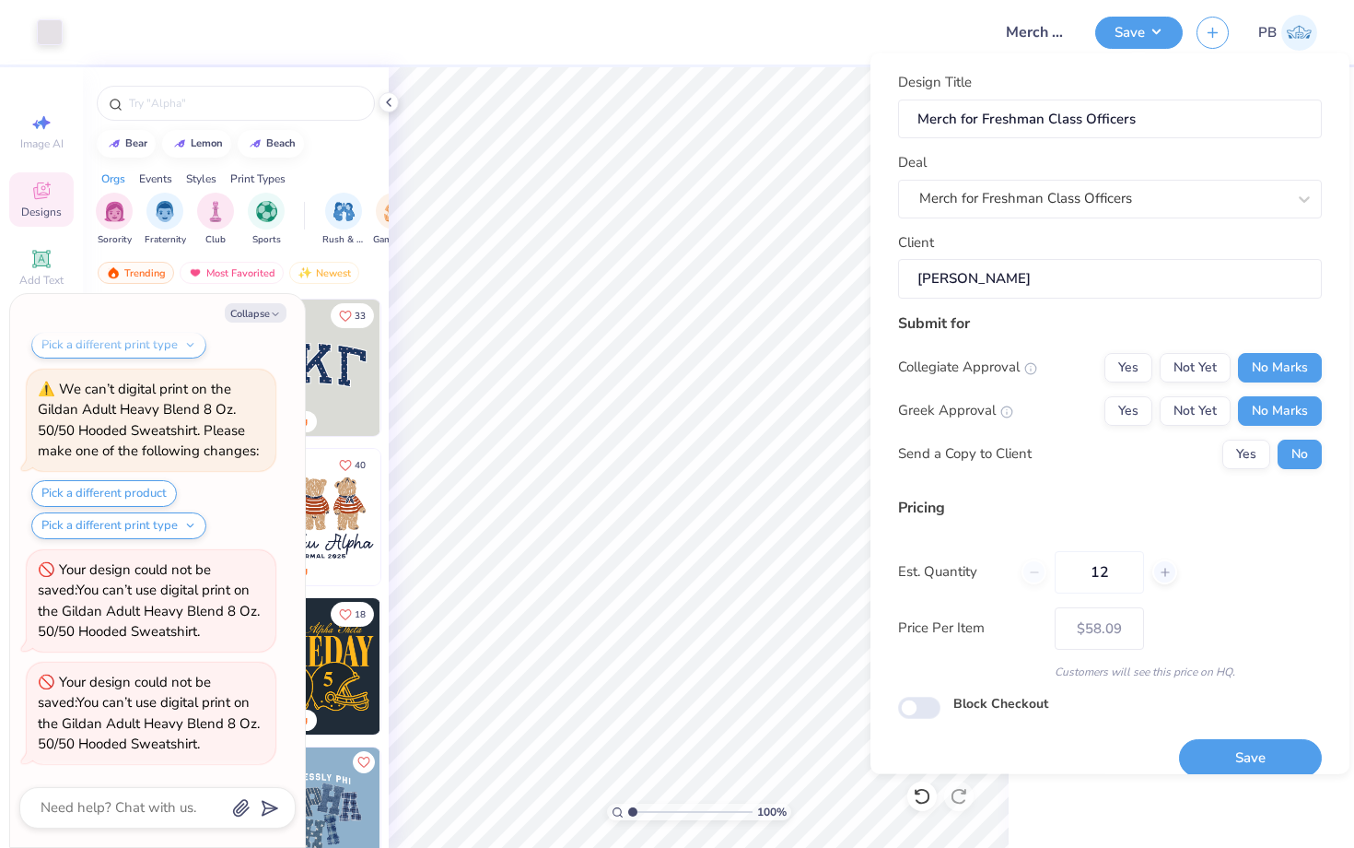
scroll to position [21, 0]
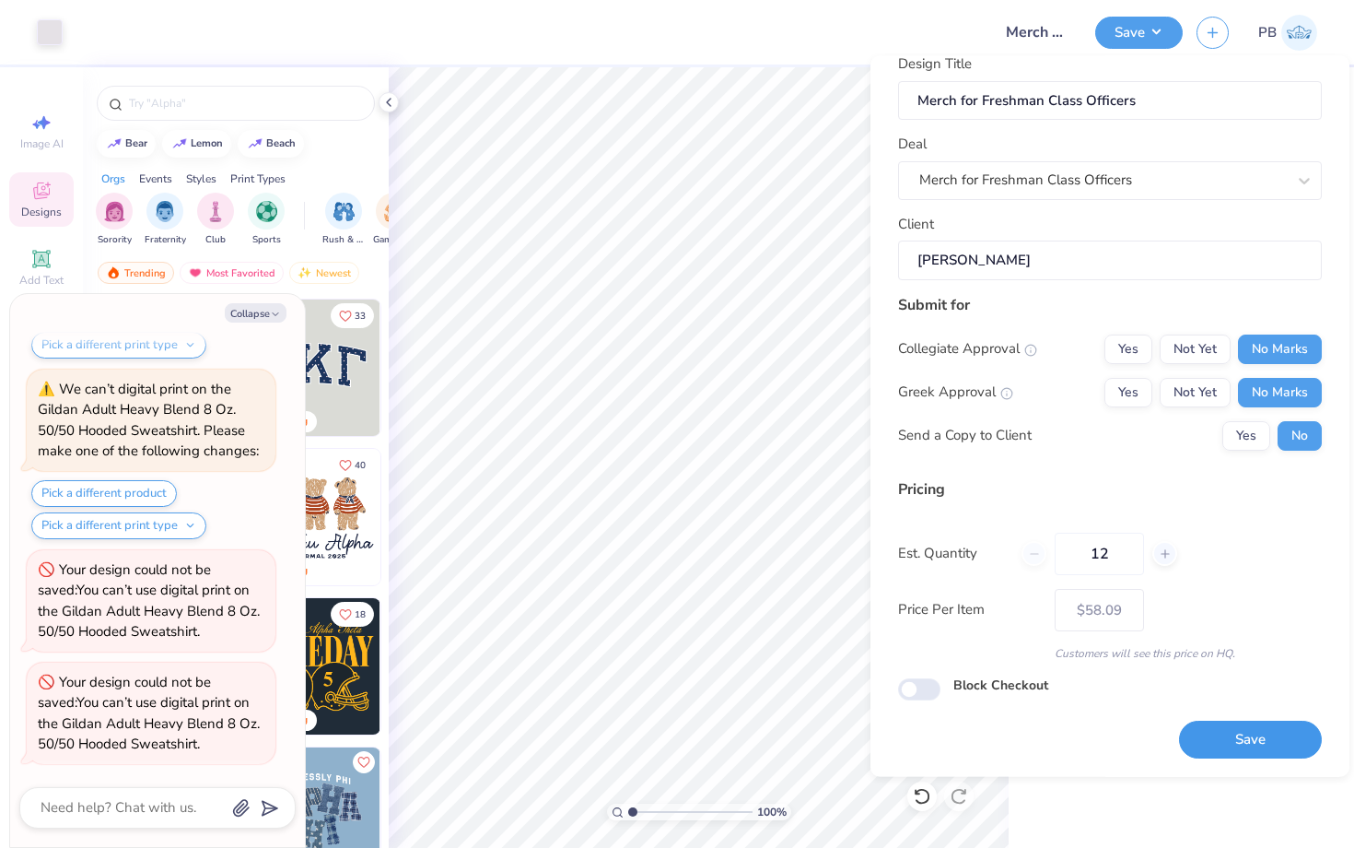
click at [1226, 742] on button "Save" at bounding box center [1250, 739] width 143 height 38
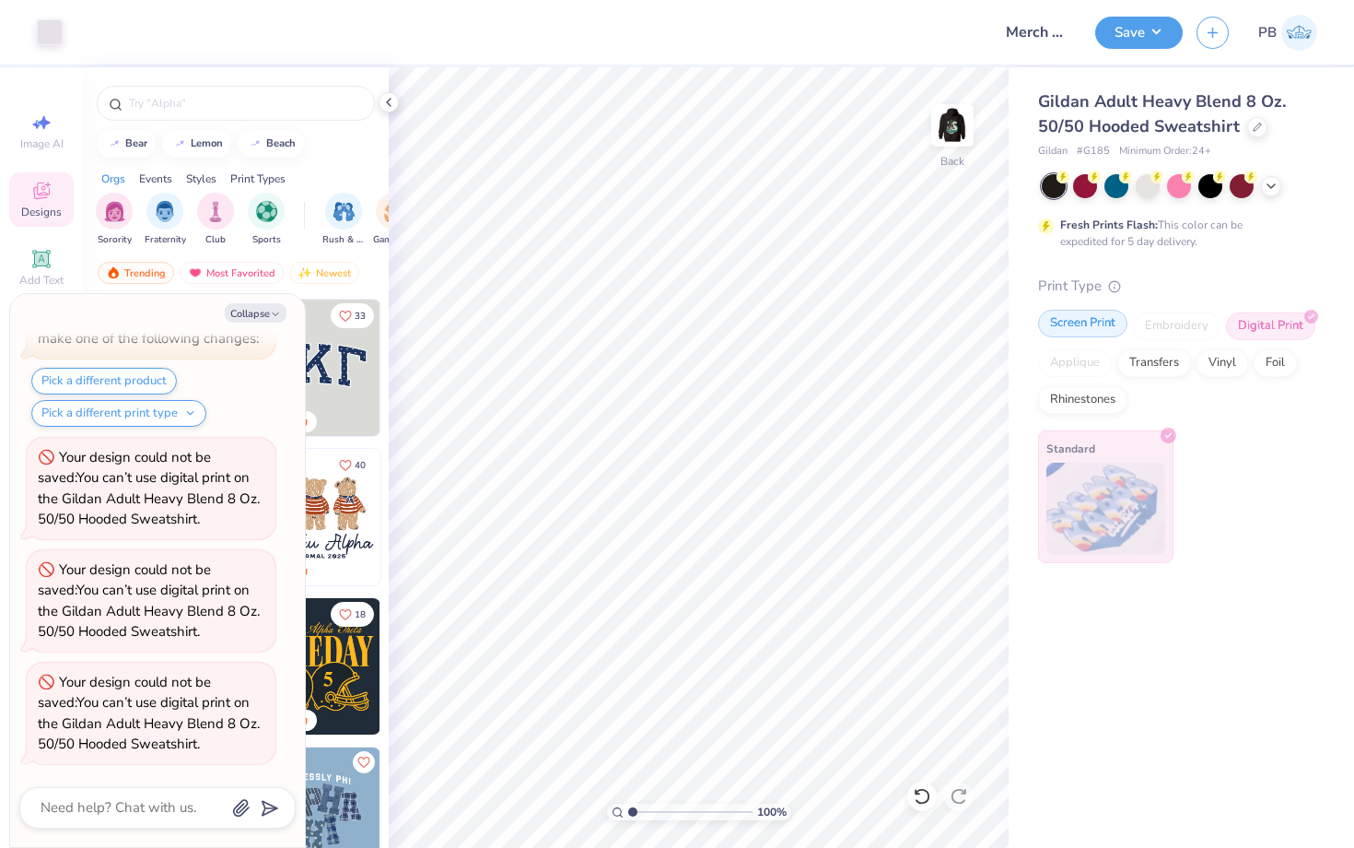
click at [1061, 335] on div "Screen Print" at bounding box center [1082, 324] width 89 height 28
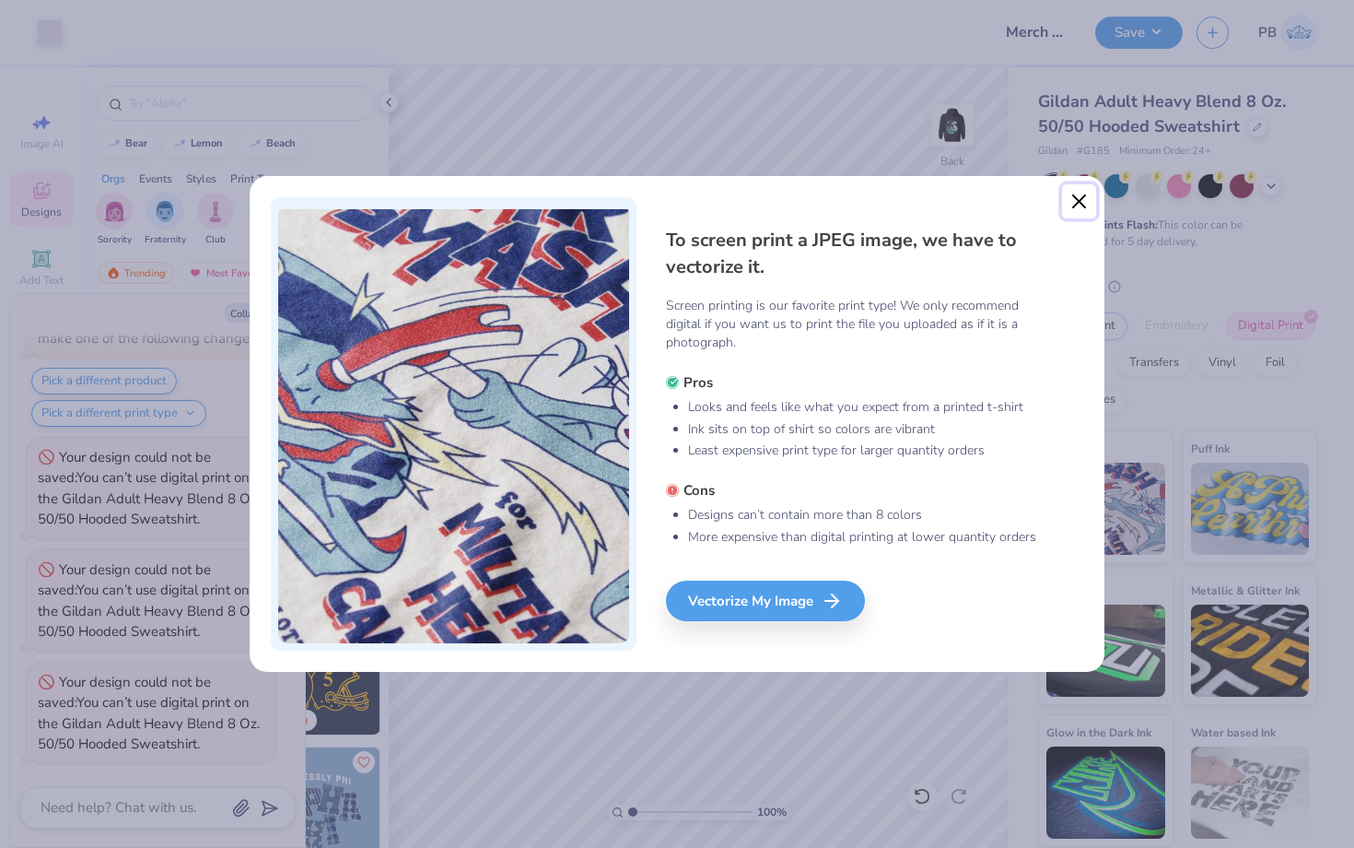
click at [1082, 200] on button "Close" at bounding box center [1079, 201] width 35 height 35
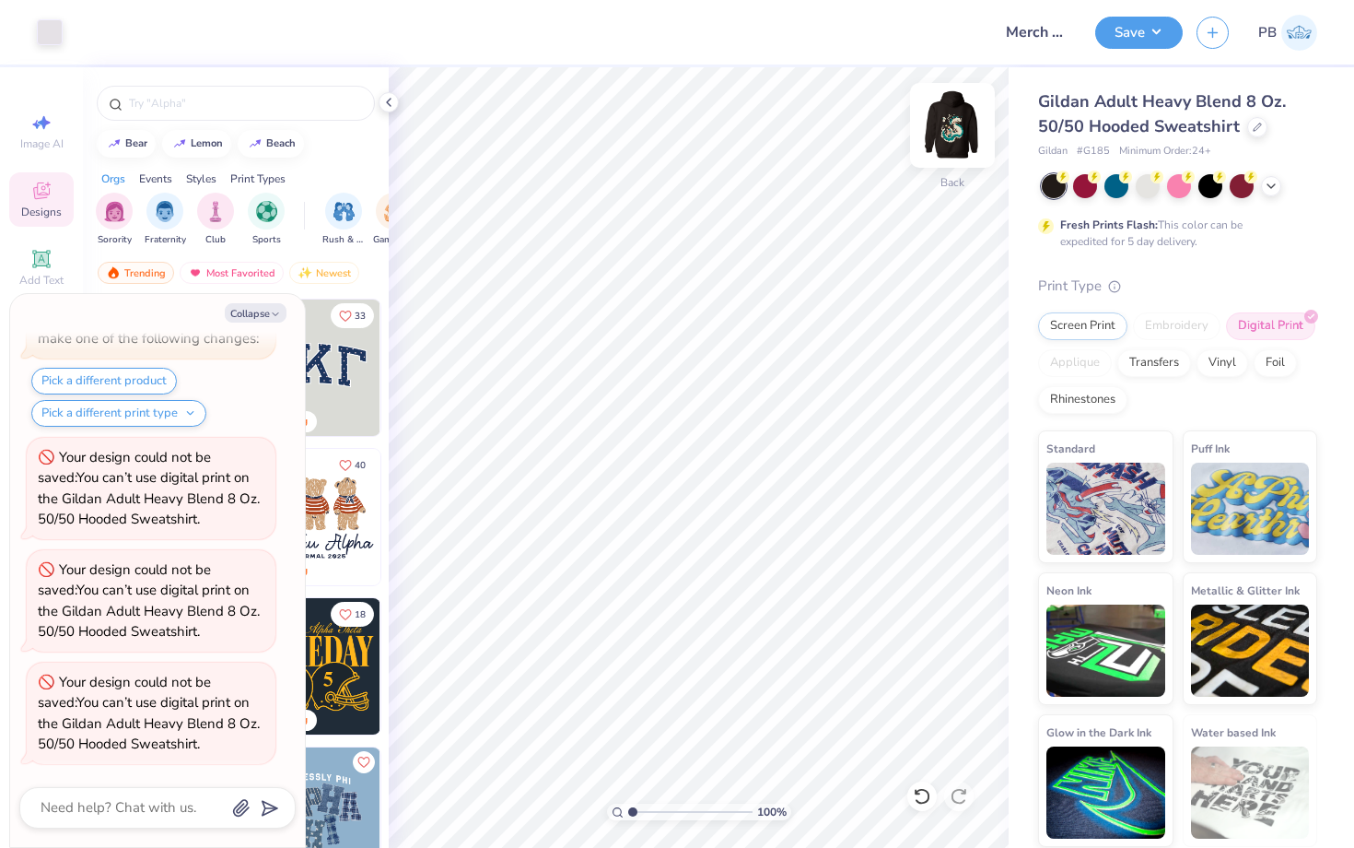
click at [936, 111] on img at bounding box center [953, 125] width 74 height 74
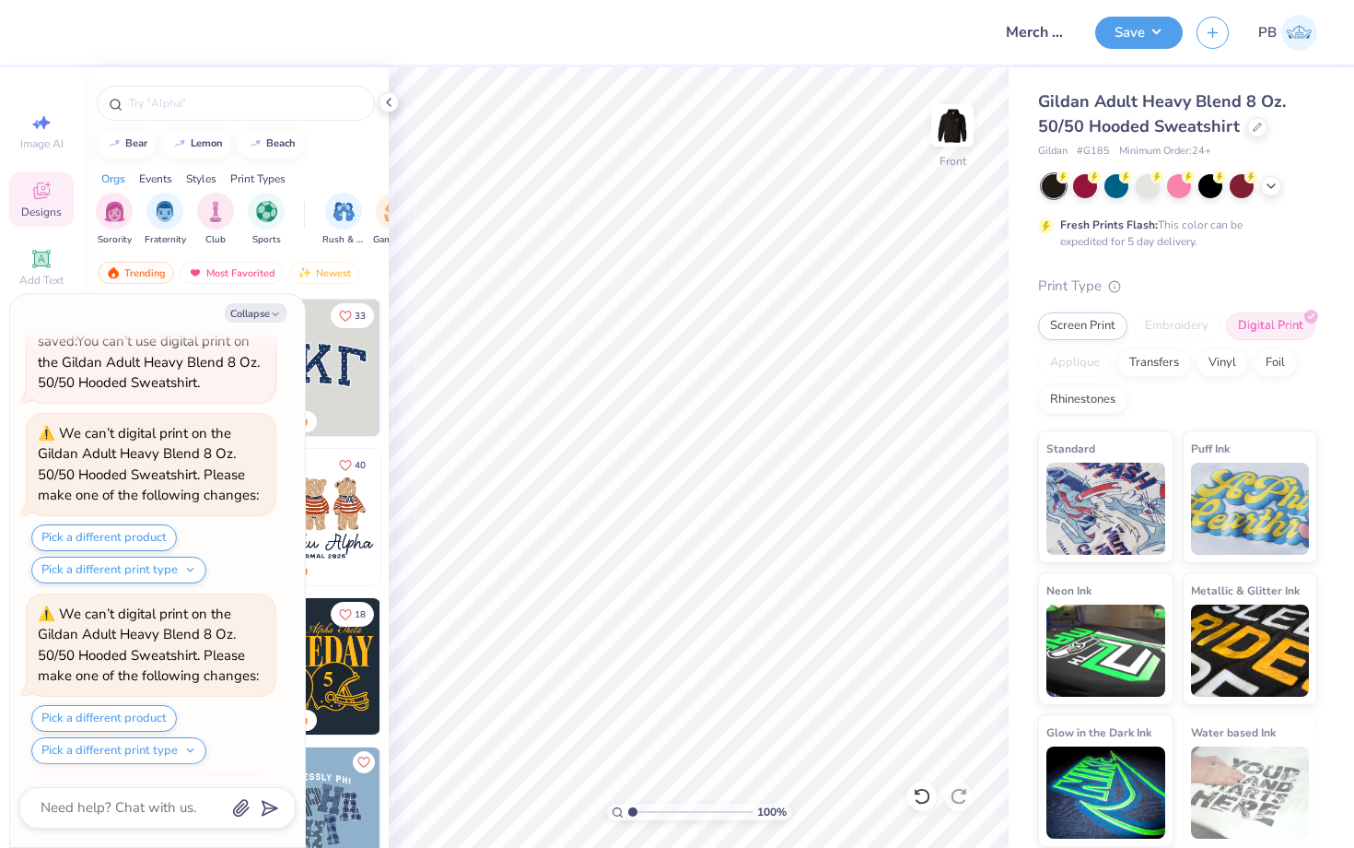
scroll to position [3029, 0]
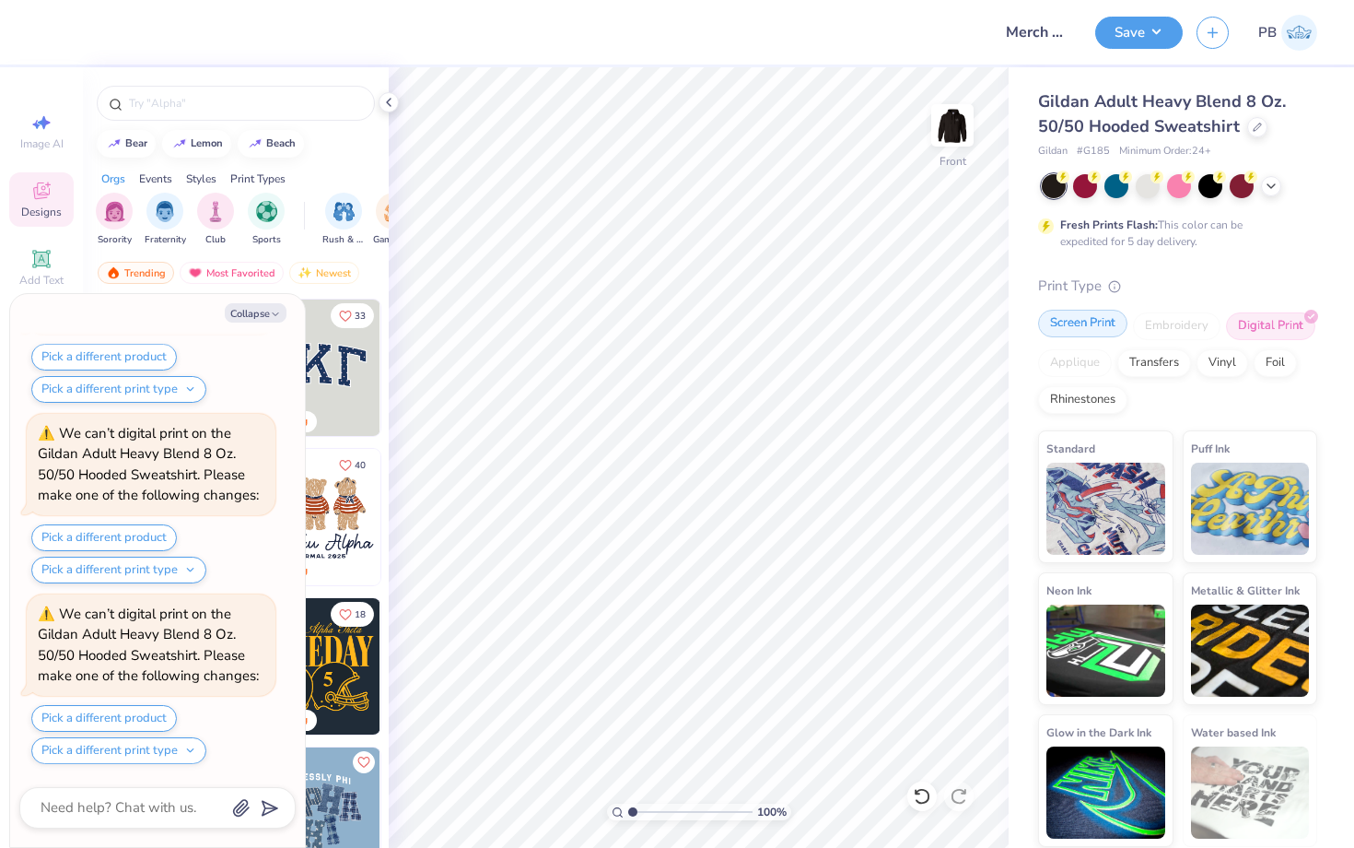
click at [1076, 330] on div "Screen Print" at bounding box center [1082, 324] width 89 height 28
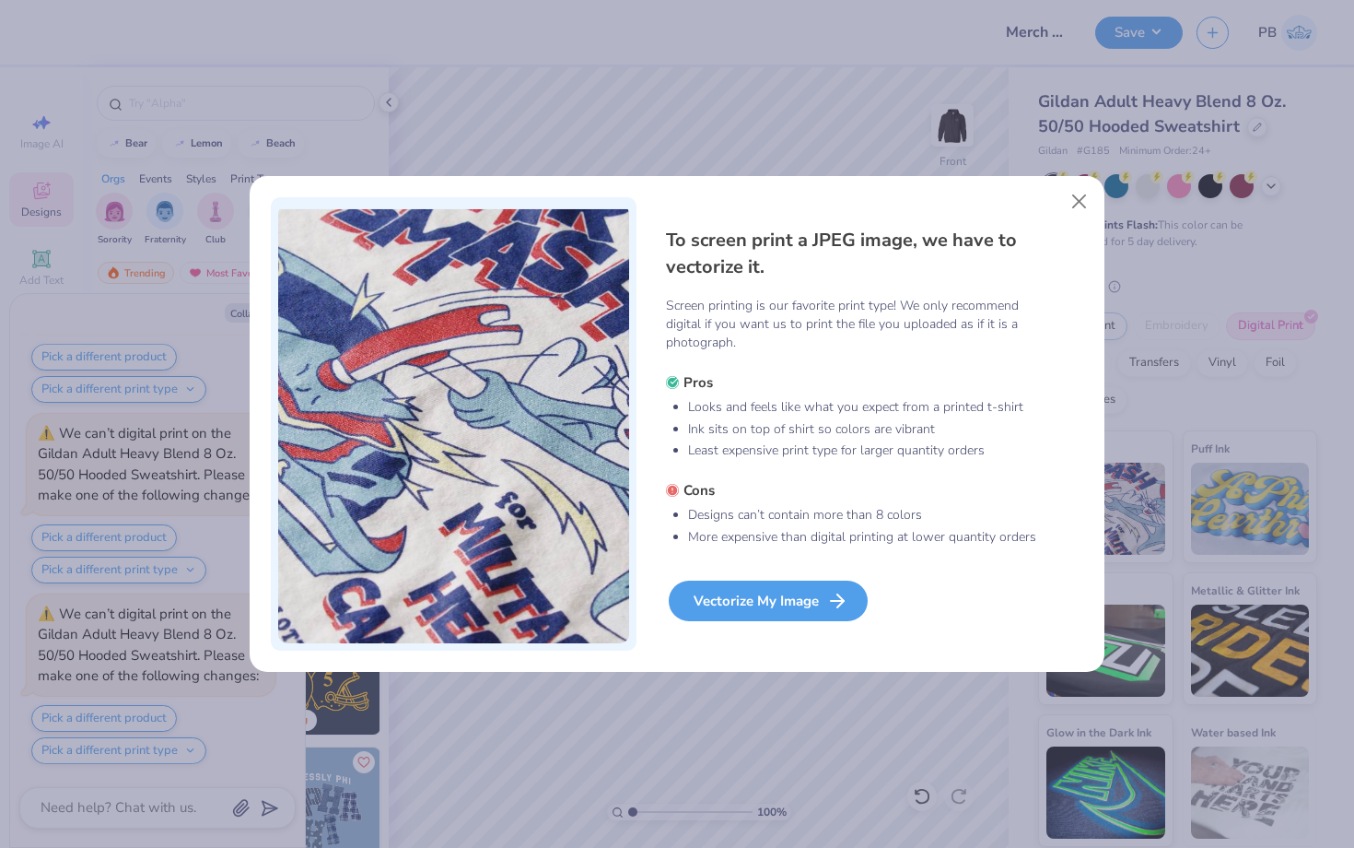
click at [776, 598] on div "Vectorize My Image" at bounding box center [768, 600] width 199 height 41
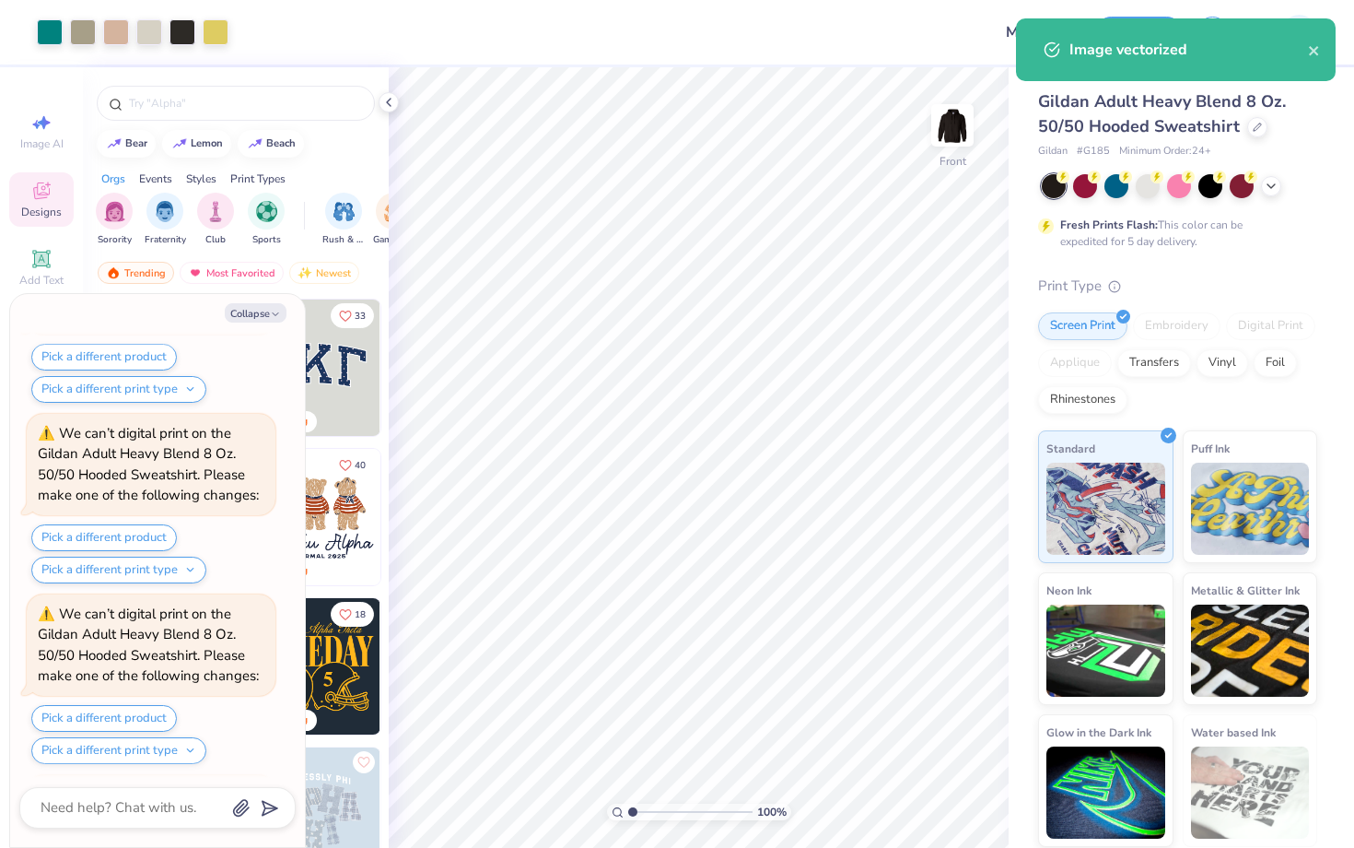
scroll to position [3182, 0]
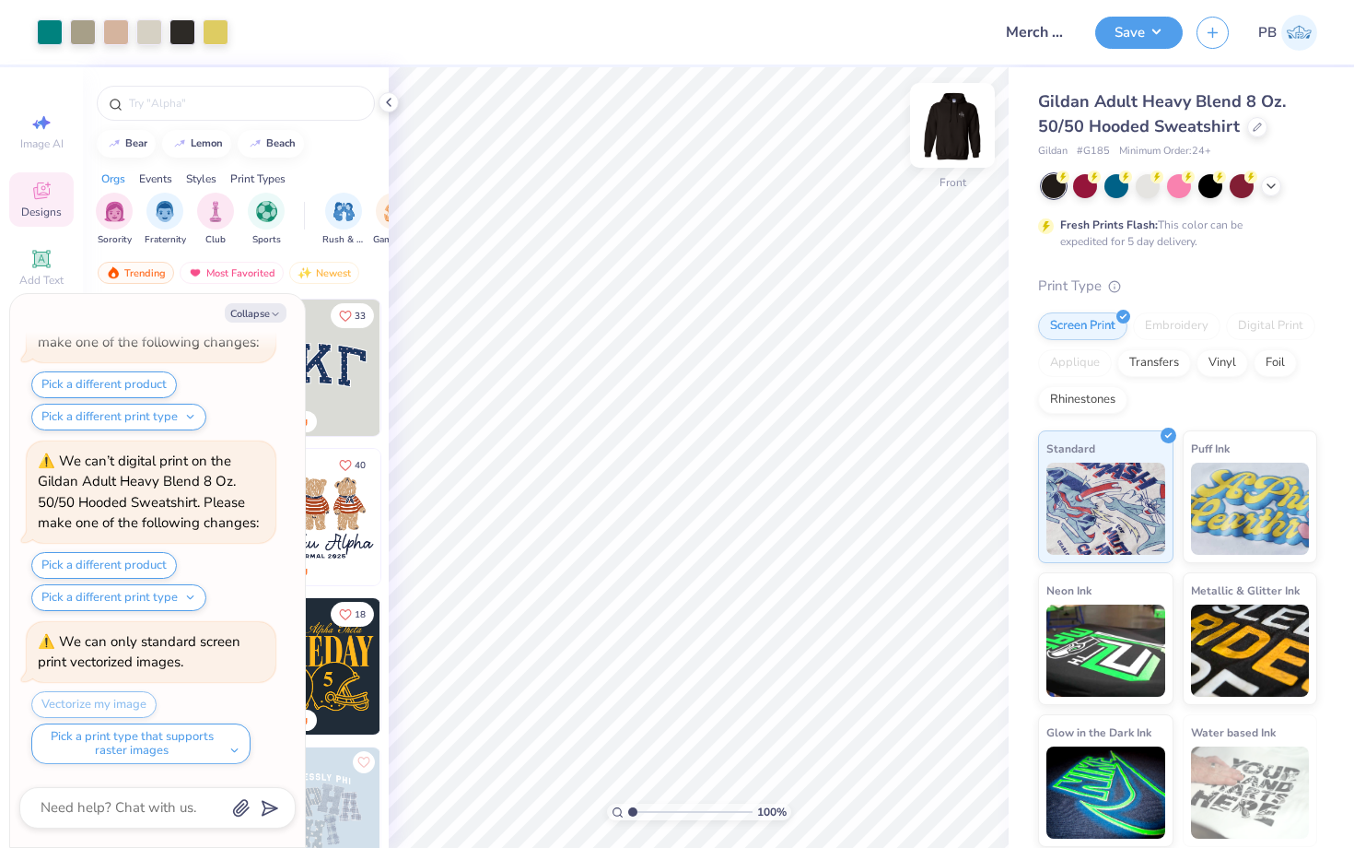
click at [974, 131] on img at bounding box center [953, 125] width 74 height 74
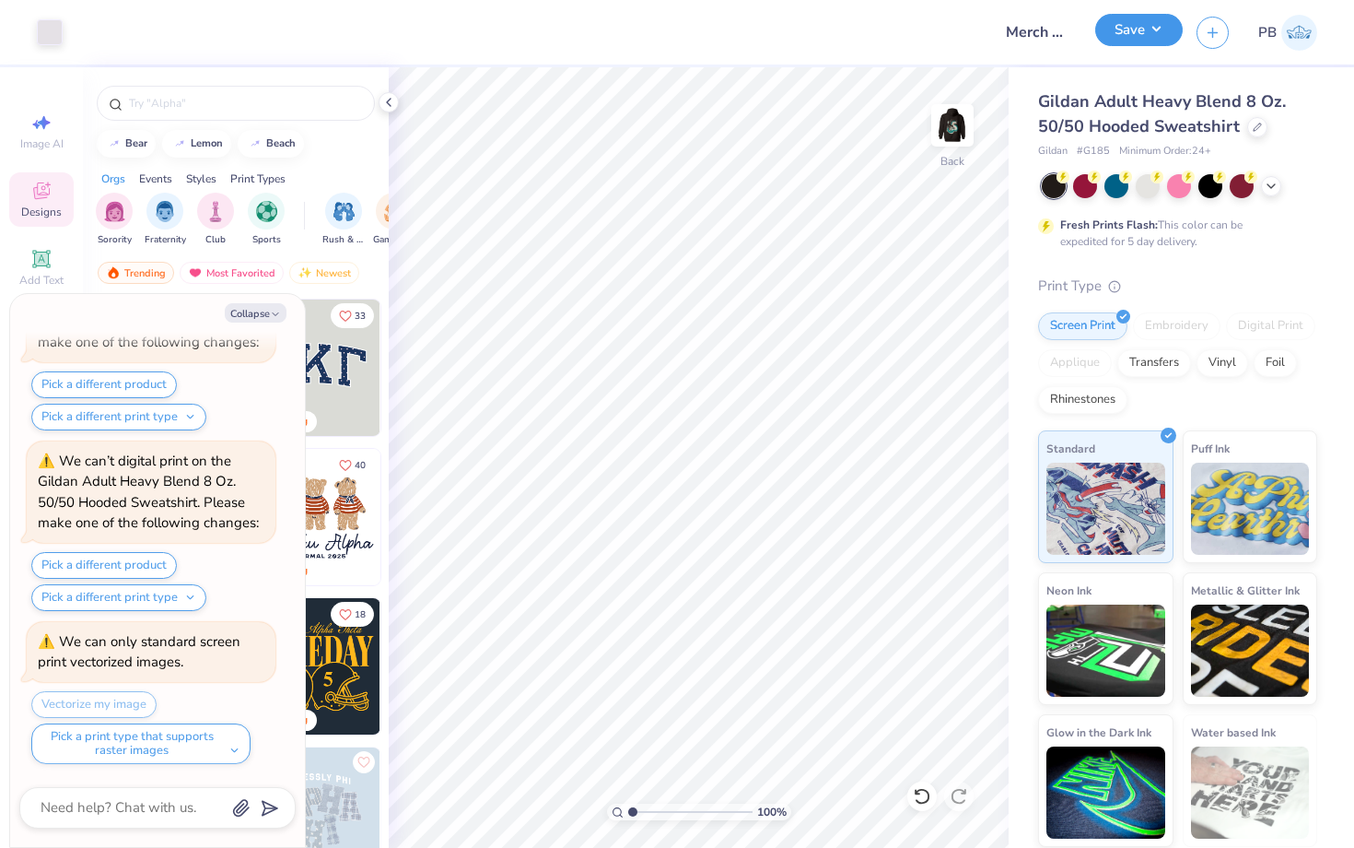
click at [1108, 33] on button "Save" at bounding box center [1139, 30] width 88 height 32
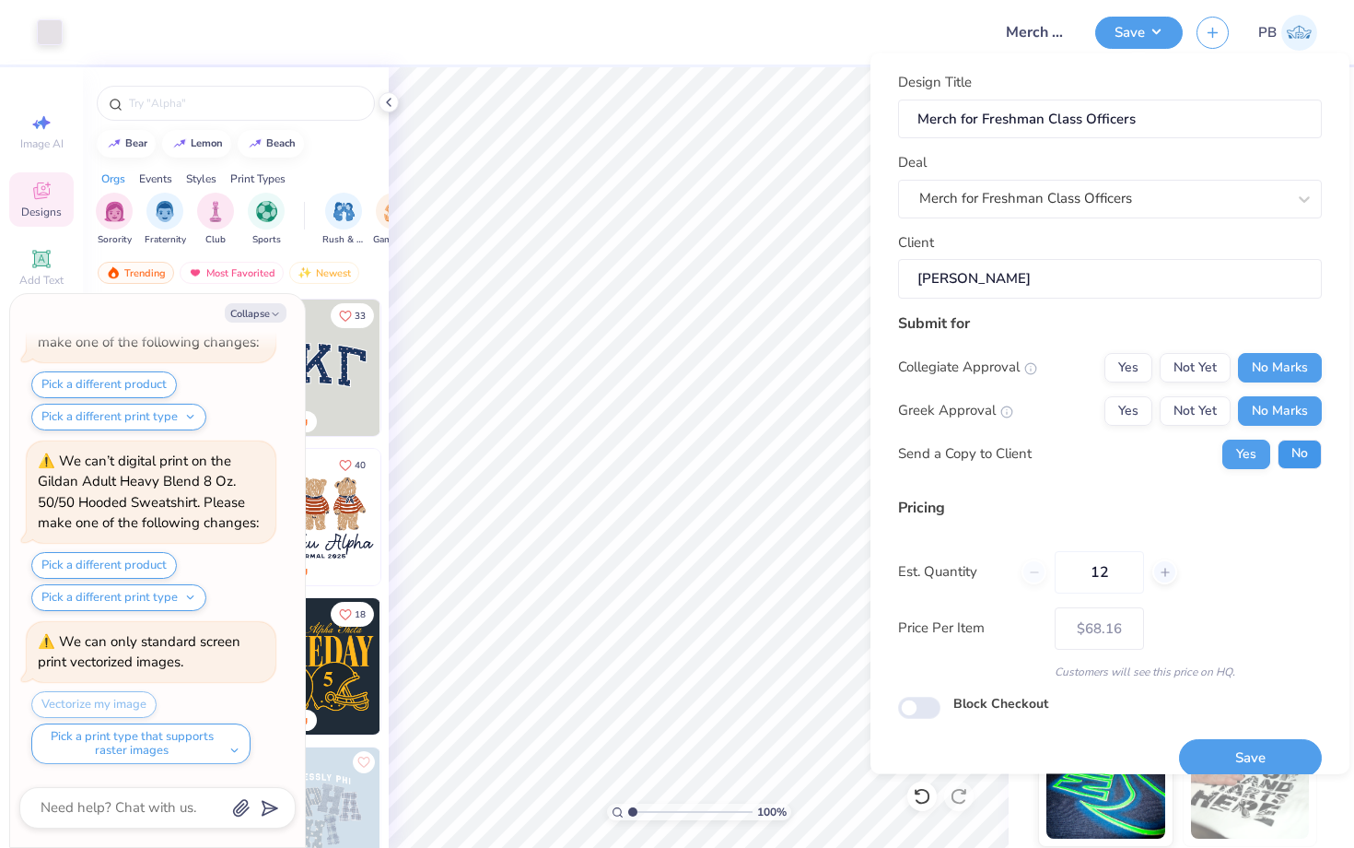
click at [1305, 461] on button "No" at bounding box center [1300, 453] width 44 height 29
type textarea "x"
click at [1278, 740] on button "Save" at bounding box center [1250, 758] width 143 height 38
type input "$68.16"
type textarea "x"
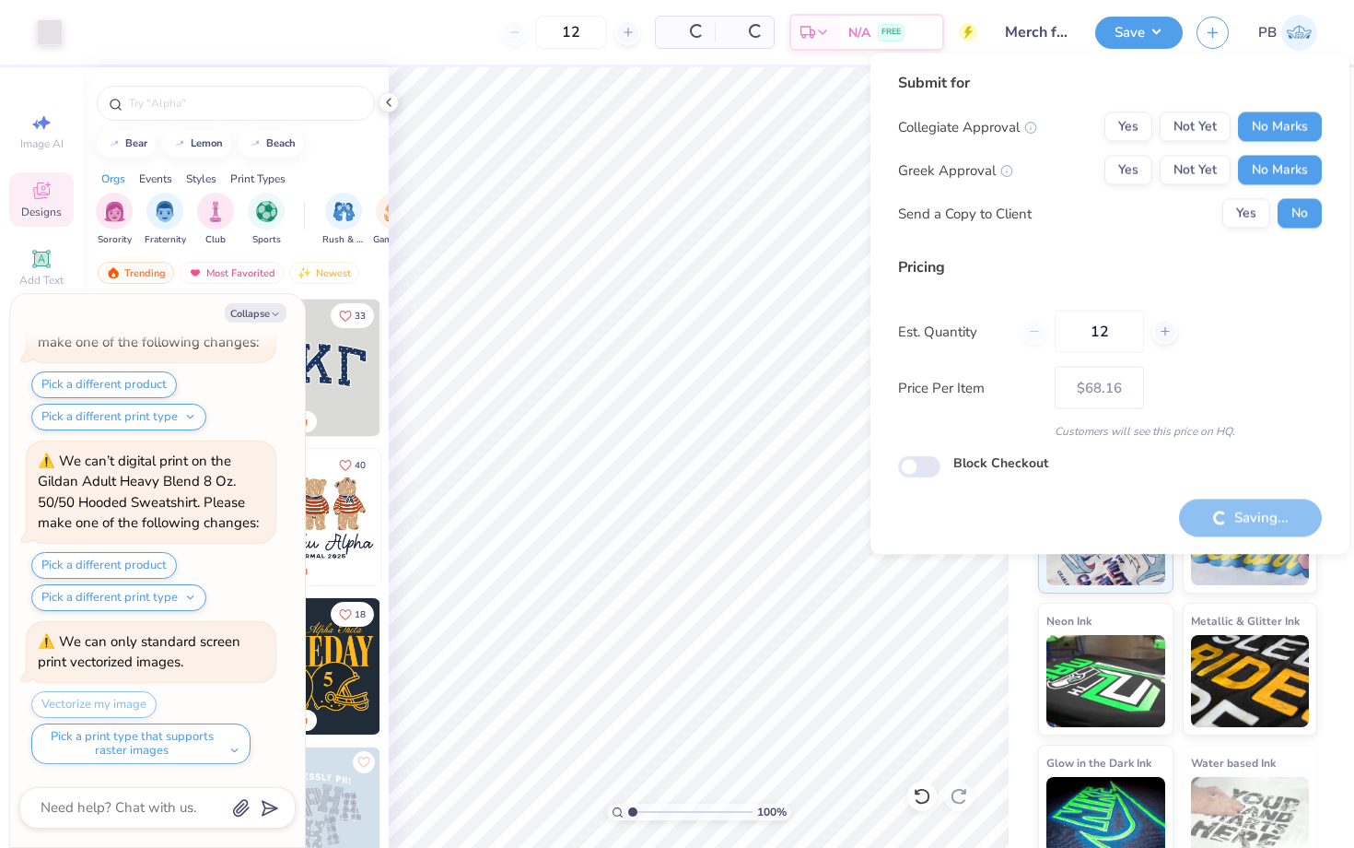
type input "– –"
type textarea "x"
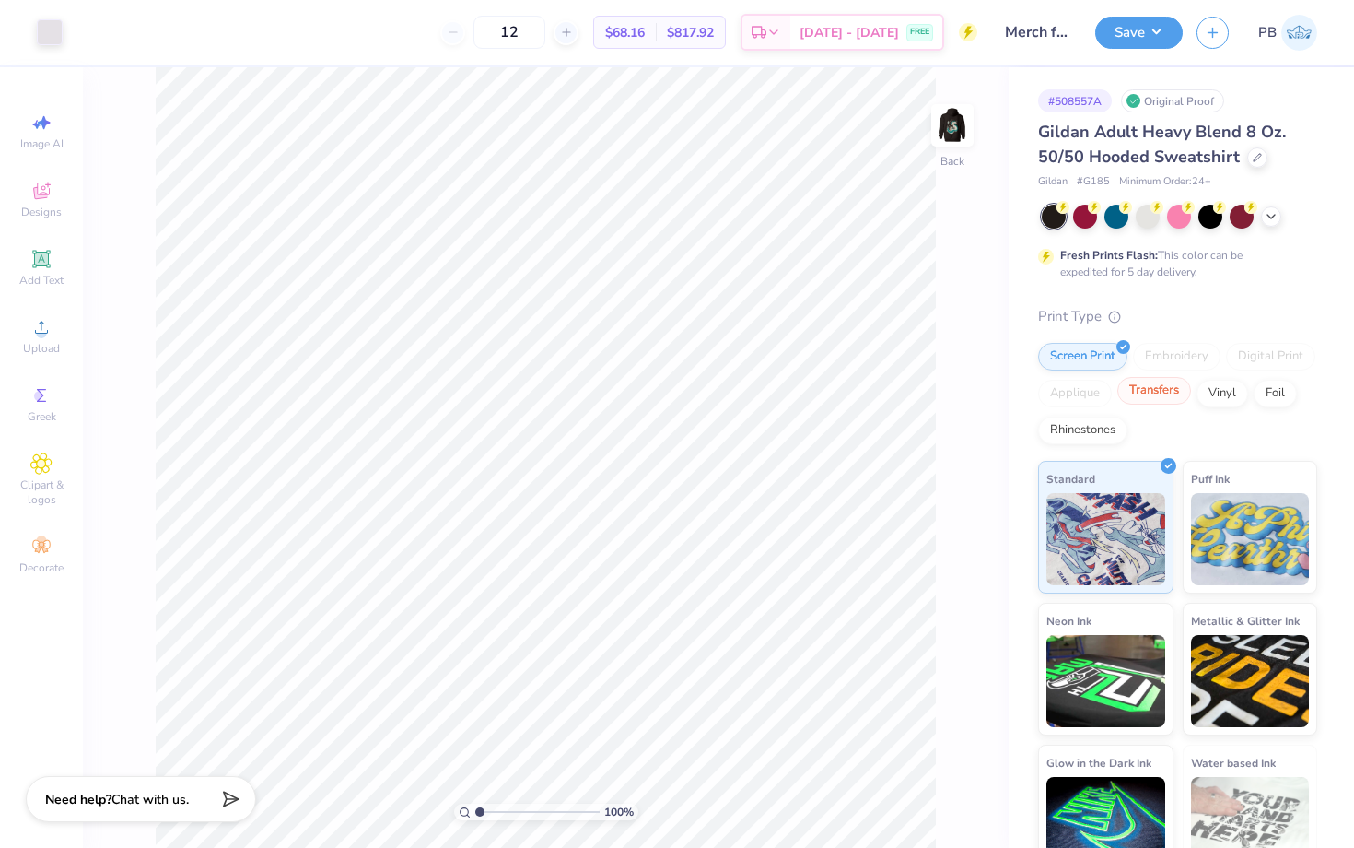
click at [1170, 402] on div "Transfers" at bounding box center [1154, 391] width 74 height 28
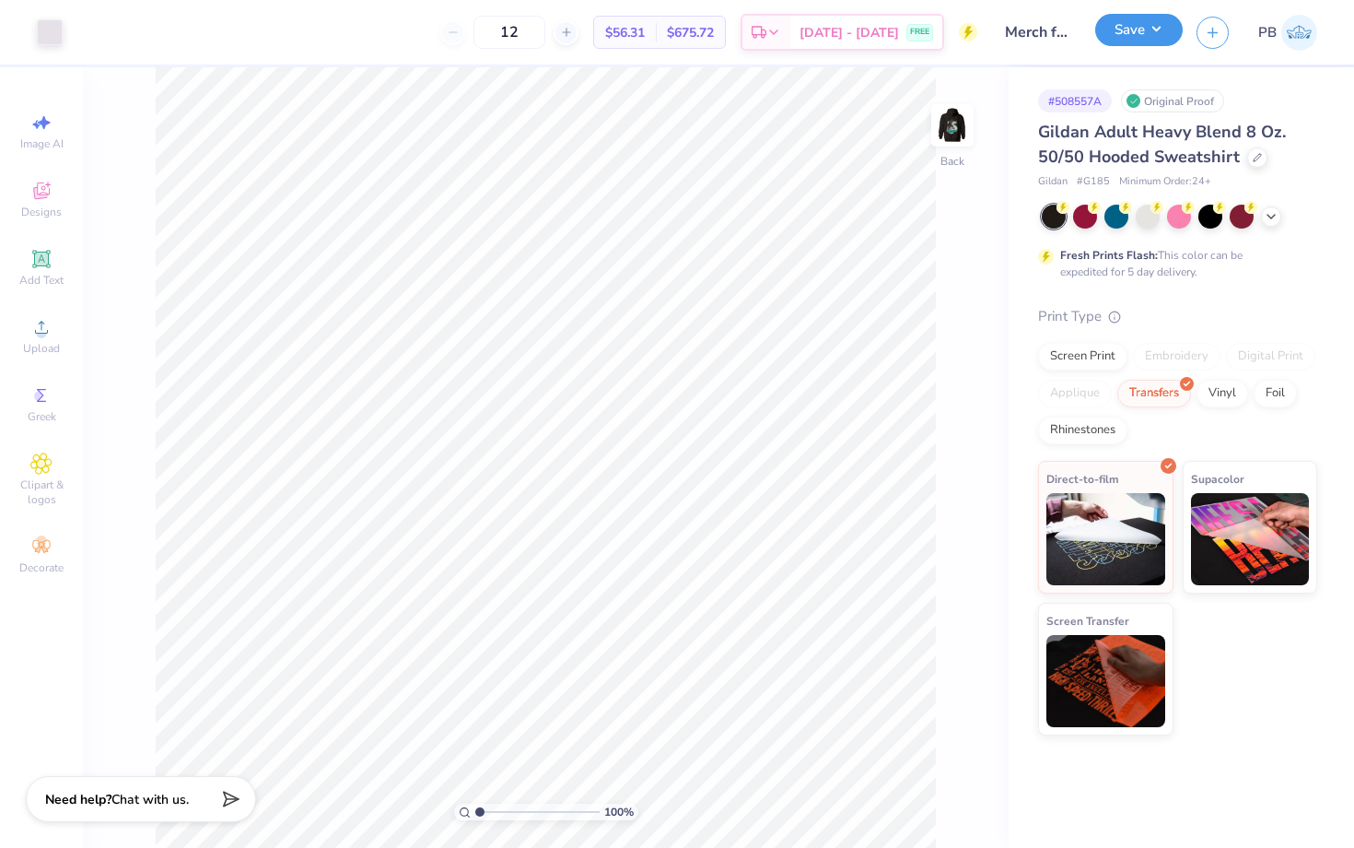
click at [1110, 24] on button "Save" at bounding box center [1139, 30] width 88 height 32
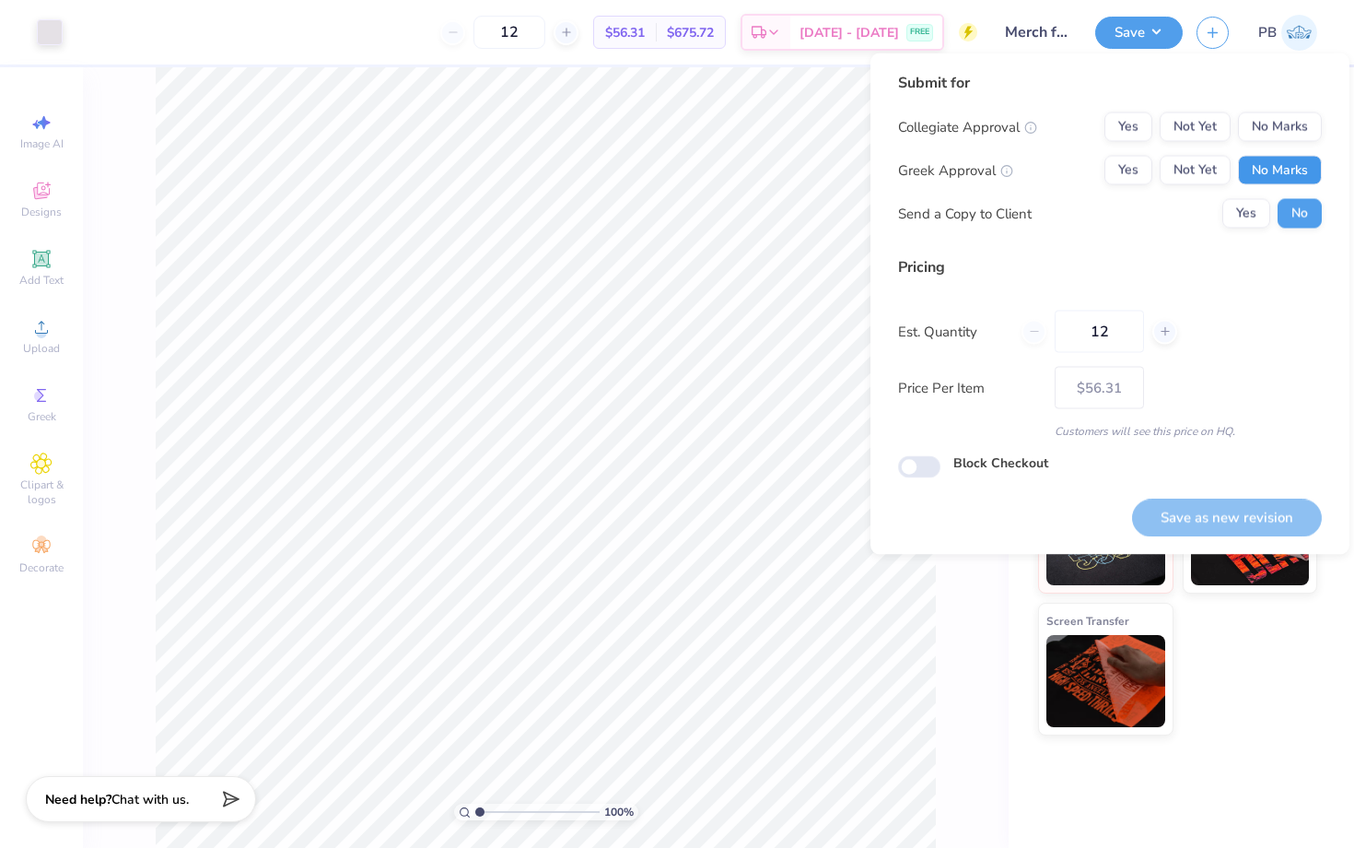
click at [1279, 167] on button "No Marks" at bounding box center [1280, 170] width 84 height 29
click at [1279, 106] on div "Submit for Collegiate Approval Yes Not Yet No Marks Greek Approval Yes Not Yet …" at bounding box center [1110, 157] width 424 height 170
click at [1280, 133] on button "No Marks" at bounding box center [1280, 126] width 84 height 29
click at [1208, 540] on div "Submit for Collegiate Approval Yes Not Yet No Marks Greek Approval Yes Not Yet …" at bounding box center [1110, 303] width 479 height 501
click at [1197, 522] on button "Save as new revision" at bounding box center [1227, 517] width 190 height 38
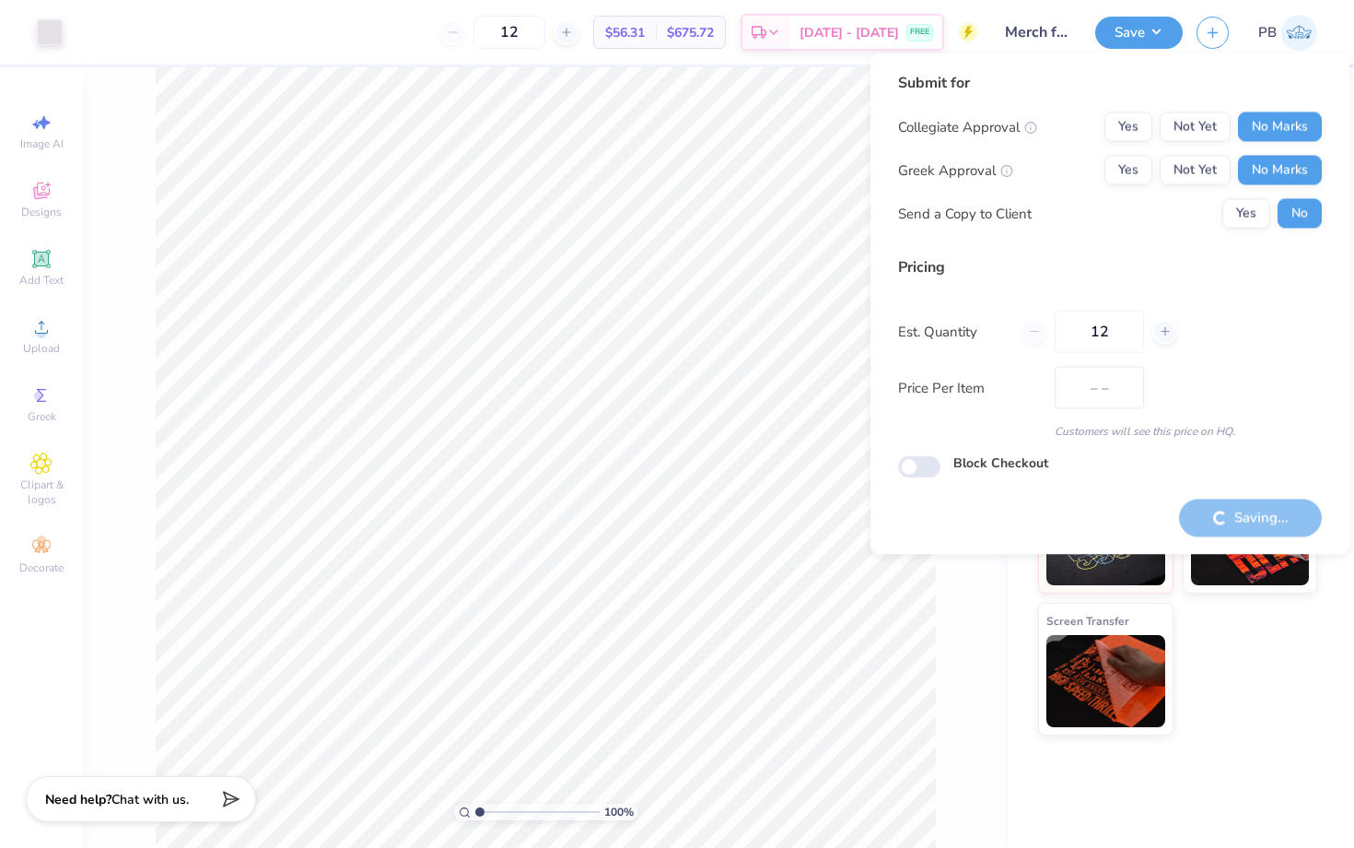
type input "$56.31"
